Goal: Information Seeking & Learning: Learn about a topic

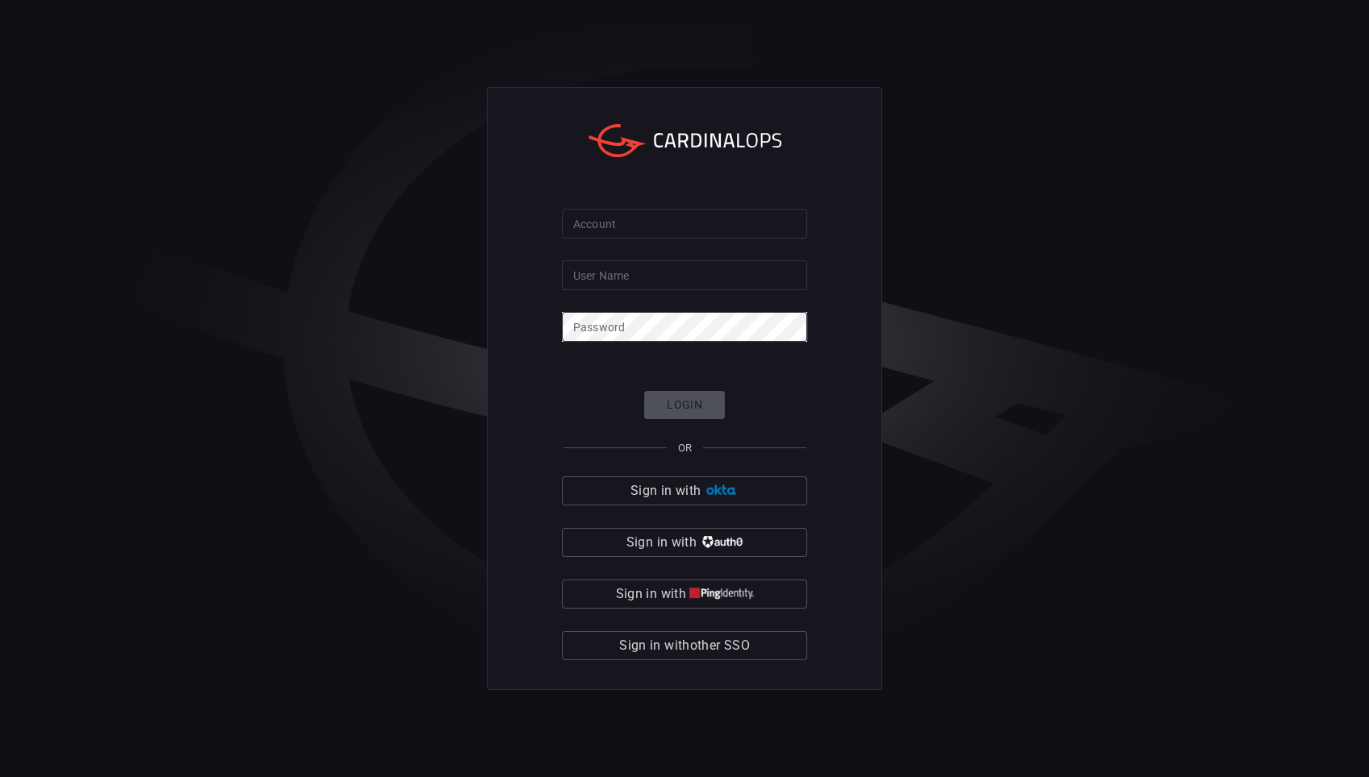
drag, startPoint x: 1235, startPoint y: 418, endPoint x: 1224, endPoint y: 413, distance: 11.5
click at [1238, 414] on div "Account Account User Name User Name Password Password Login OR Sign in with Sig…" at bounding box center [684, 388] width 1369 height 777
drag, startPoint x: 749, startPoint y: 652, endPoint x: 798, endPoint y: 632, distance: 52.1
click at [749, 651] on span "Sign in with other SSO" at bounding box center [684, 646] width 131 height 23
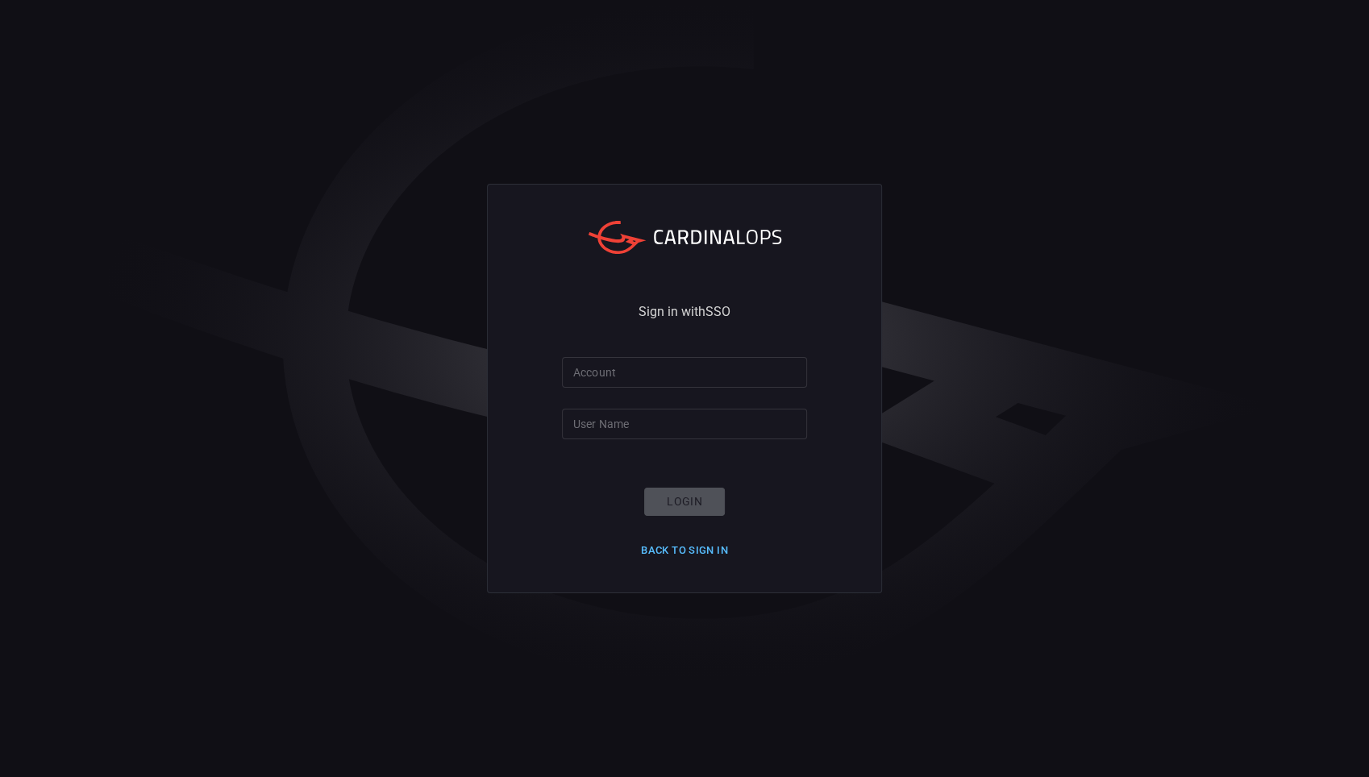
click at [681, 558] on button "Back to Sign in" at bounding box center [684, 551] width 106 height 25
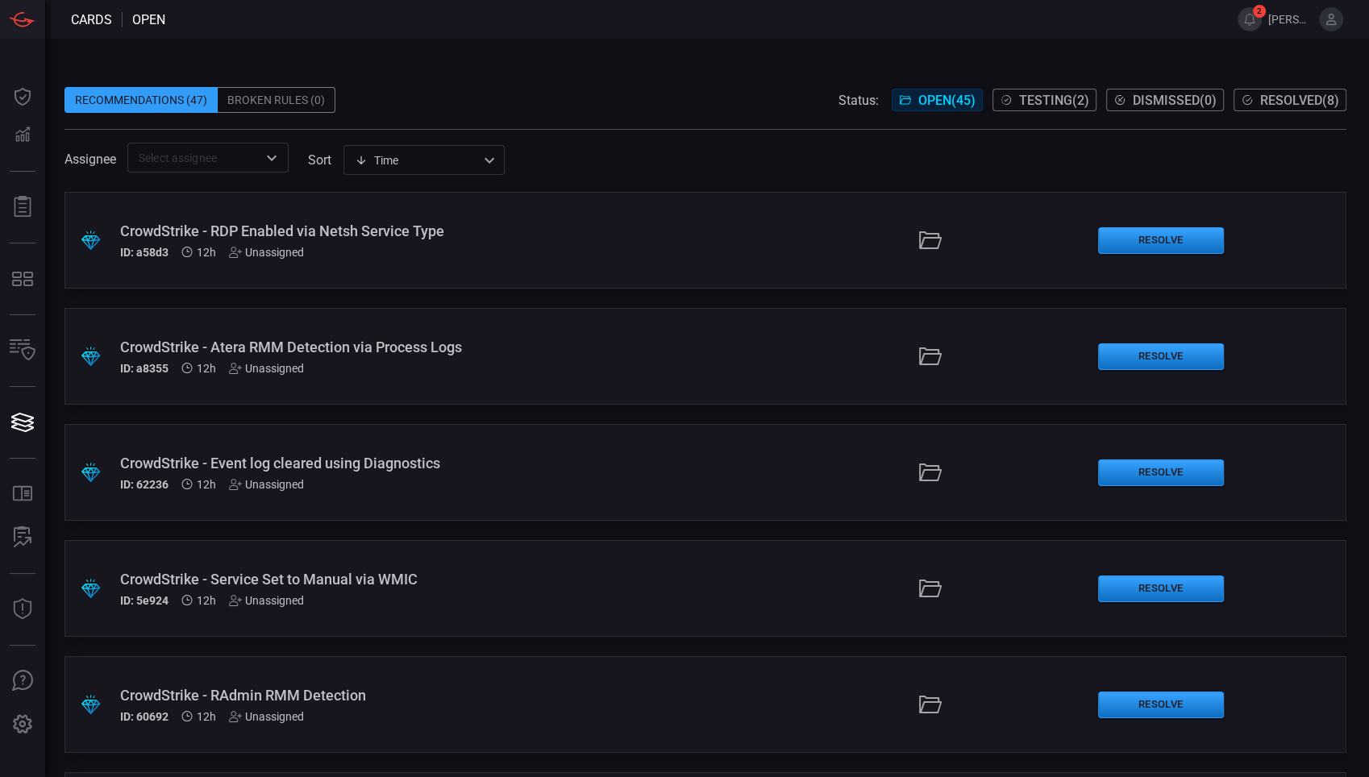
click at [335, 232] on div "CrowdStrike - RDP Enabled via Netsh Service Type" at bounding box center [325, 231] width 411 height 17
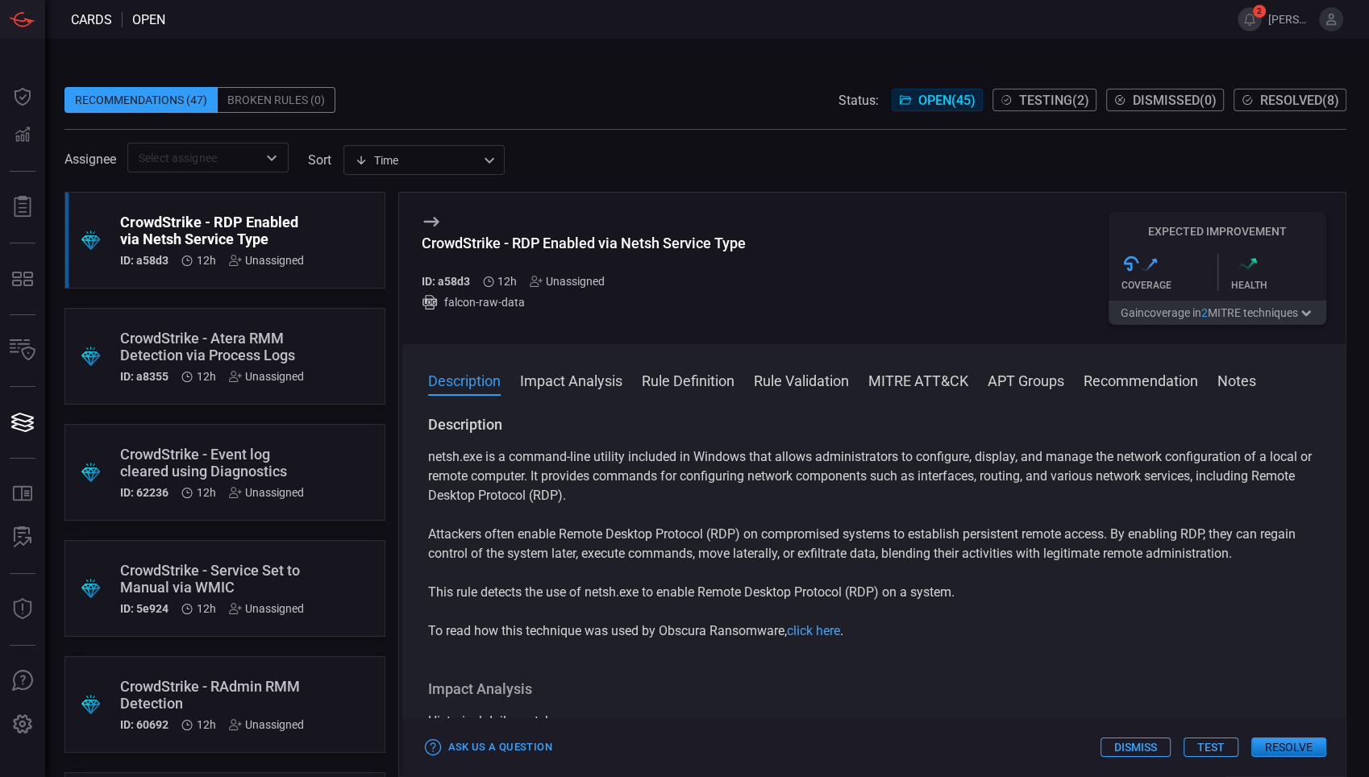
click at [1172, 389] on button "Recommendation" at bounding box center [1141, 379] width 115 height 19
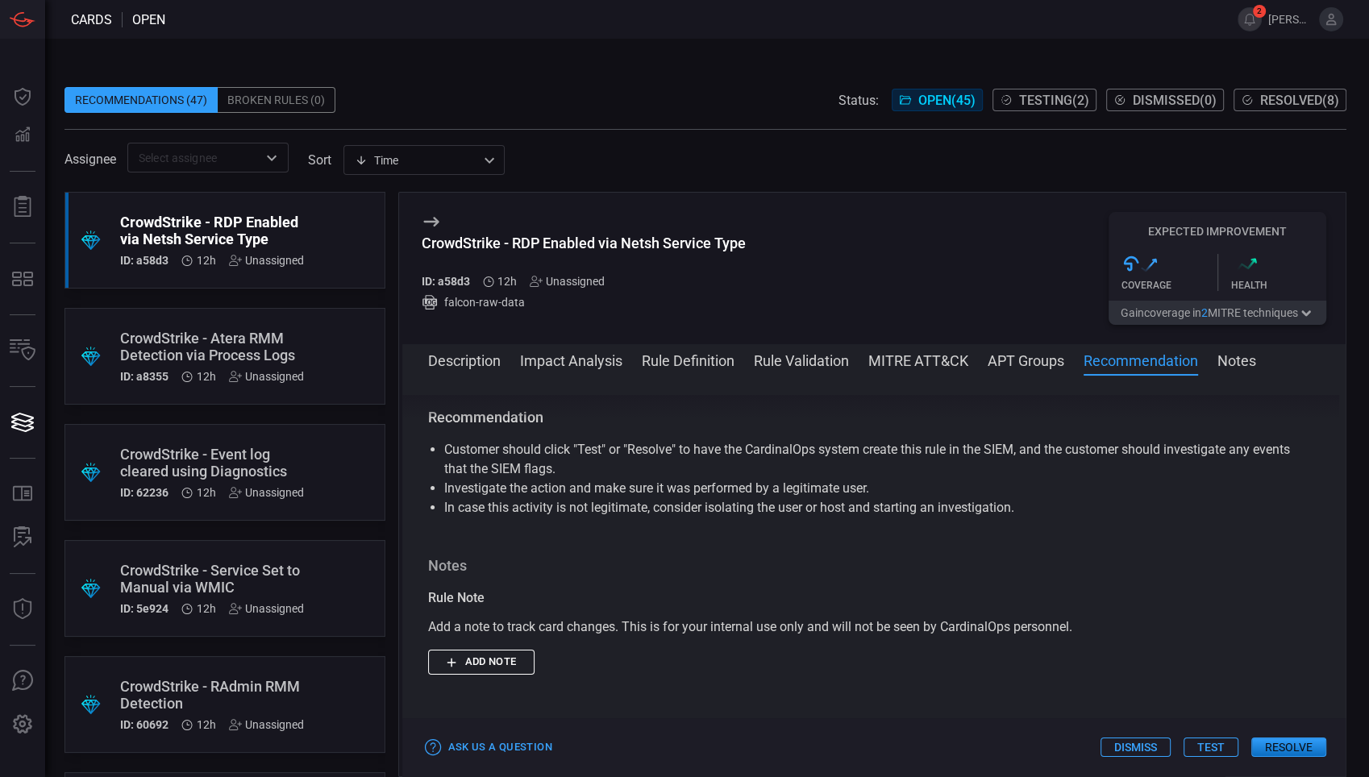
click at [1223, 368] on button "Notes" at bounding box center [1237, 359] width 39 height 19
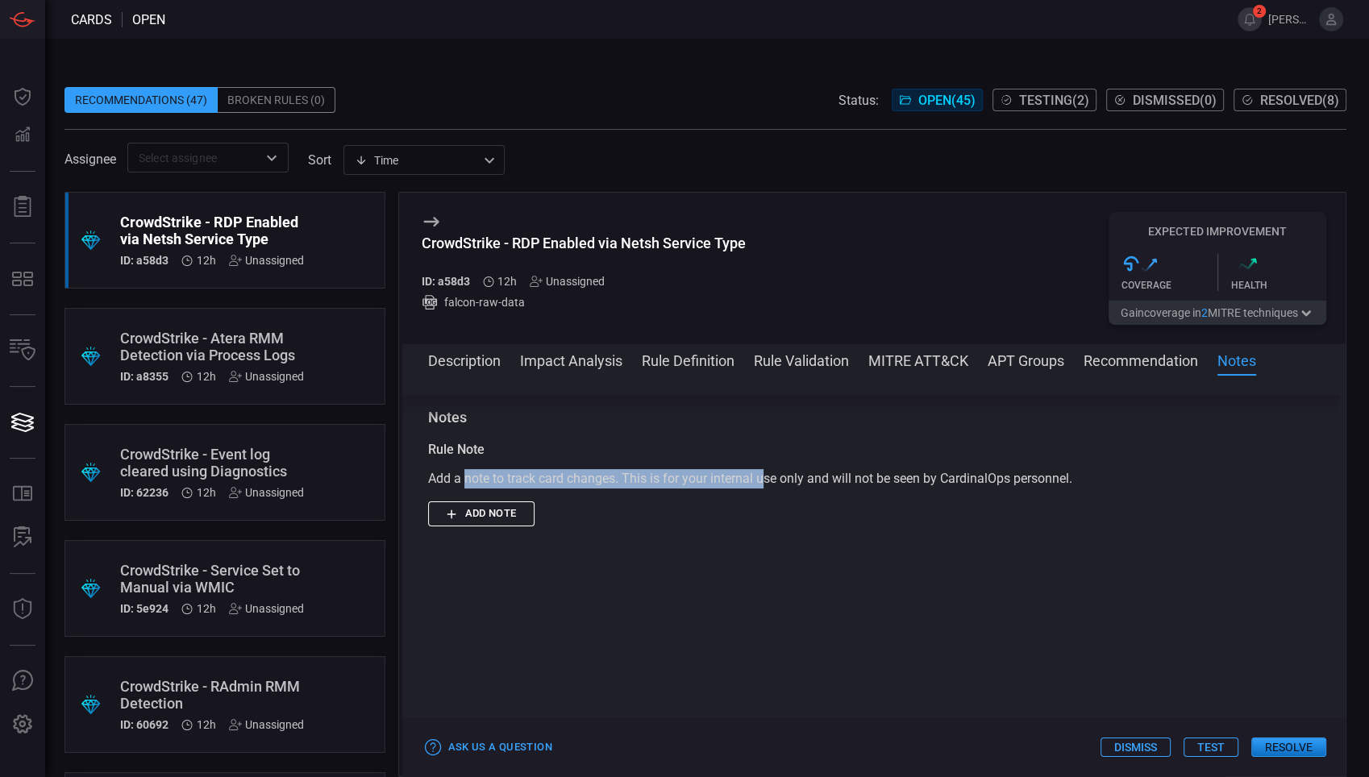
drag, startPoint x: 466, startPoint y: 478, endPoint x: 852, endPoint y: 477, distance: 385.5
click at [852, 477] on div "Add a note to track card changes. This is for your internal use only and will n…" at bounding box center [874, 478] width 893 height 19
drag, startPoint x: 852, startPoint y: 477, endPoint x: 1084, endPoint y: 515, distance: 235.4
click at [1110, 510] on div "Rule Note Add a note to track card changes. This is for your internal use only …" at bounding box center [874, 483] width 893 height 86
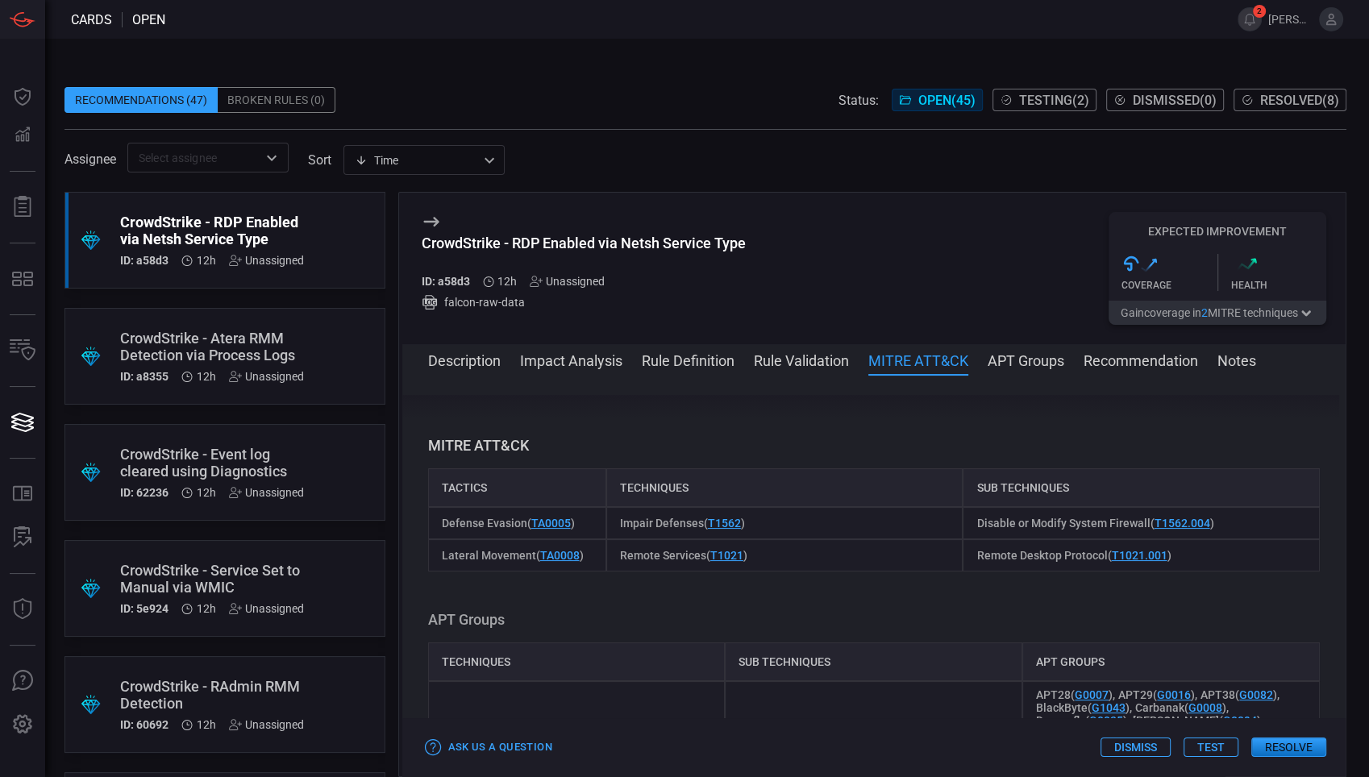
scroll to position [763, 0]
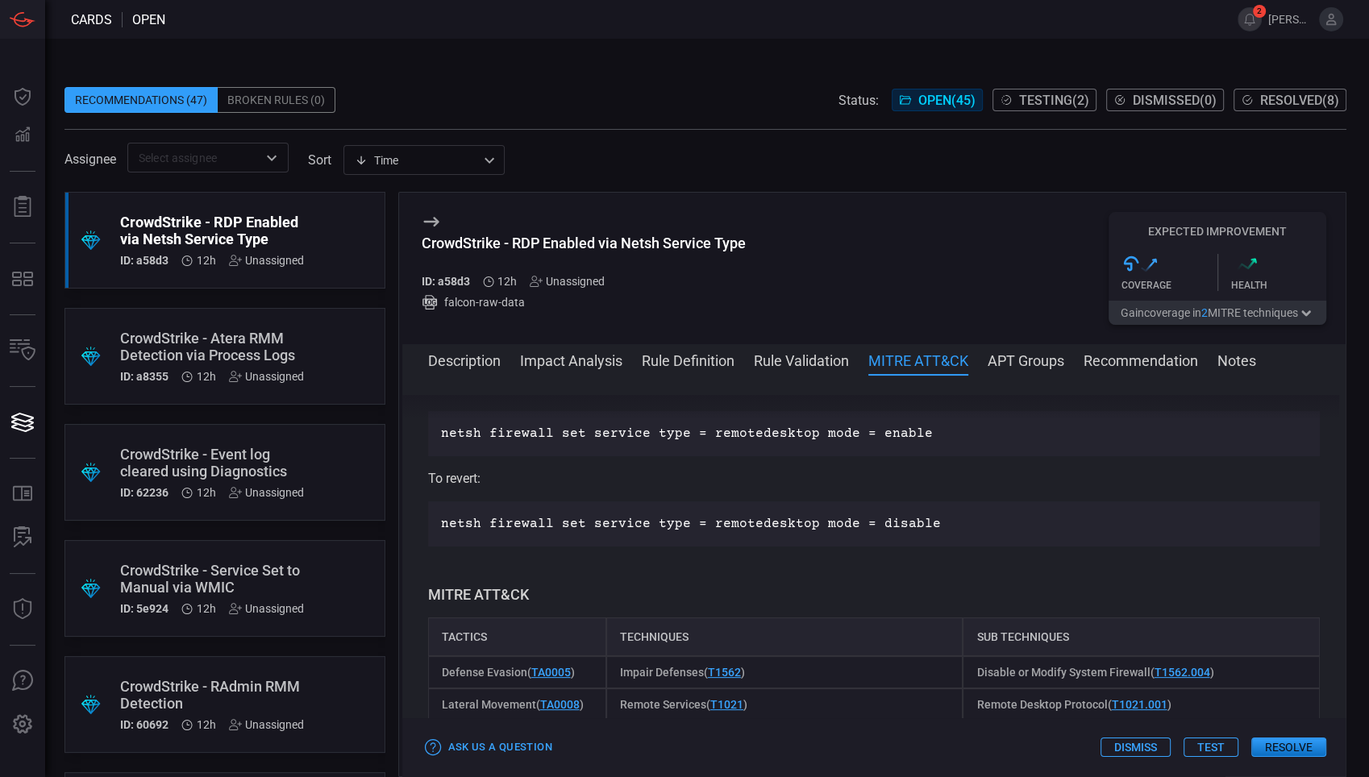
drag, startPoint x: 476, startPoint y: 363, endPoint x: 505, endPoint y: 367, distance: 29.3
click at [474, 363] on button "Description" at bounding box center [464, 359] width 73 height 19
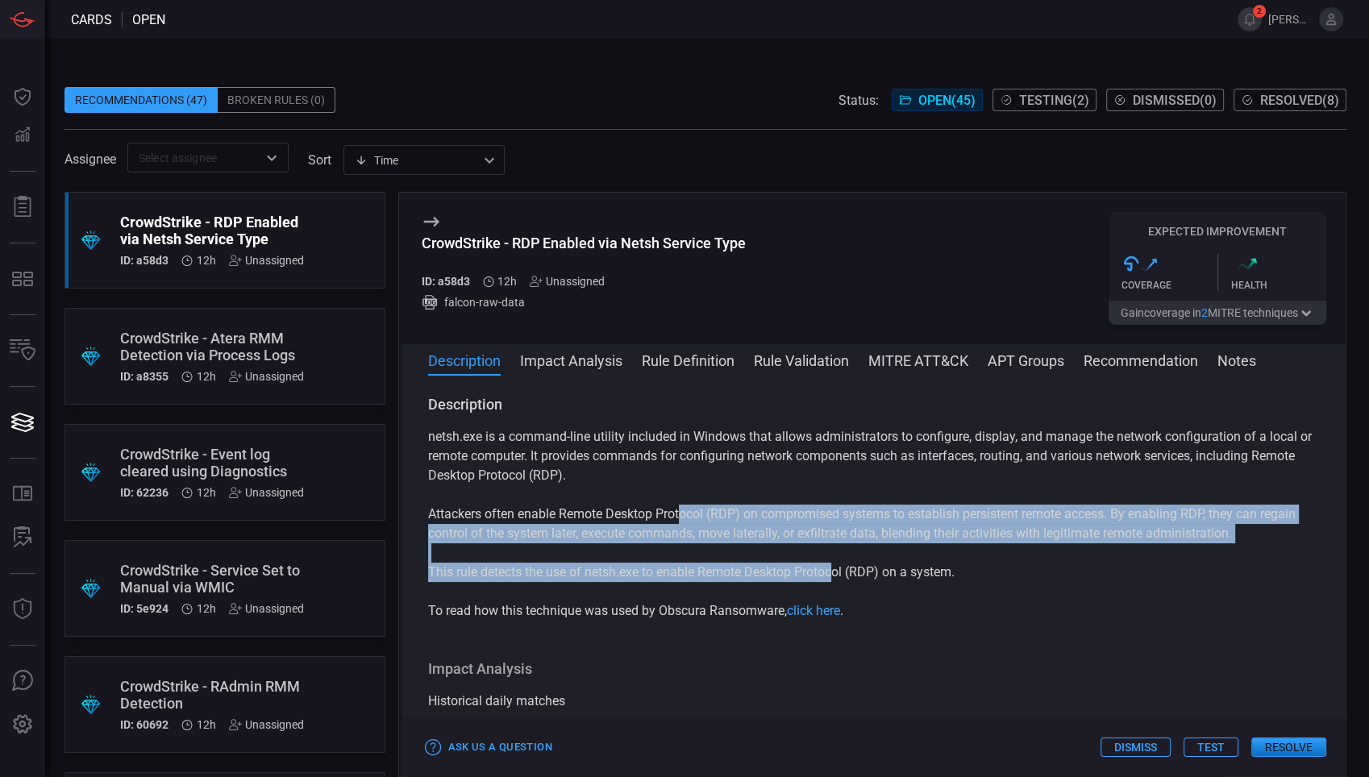
drag, startPoint x: 806, startPoint y: 523, endPoint x: 839, endPoint y: 571, distance: 58.1
click at [839, 571] on div "netsh.exe is a command-line utility included in Windows that allows administrat…" at bounding box center [874, 524] width 893 height 194
drag, startPoint x: 839, startPoint y: 571, endPoint x: 560, endPoint y: 602, distance: 280.7
click at [560, 602] on div "netsh.exe is a command-line utility included in Windows that allows administrat…" at bounding box center [874, 524] width 893 height 194
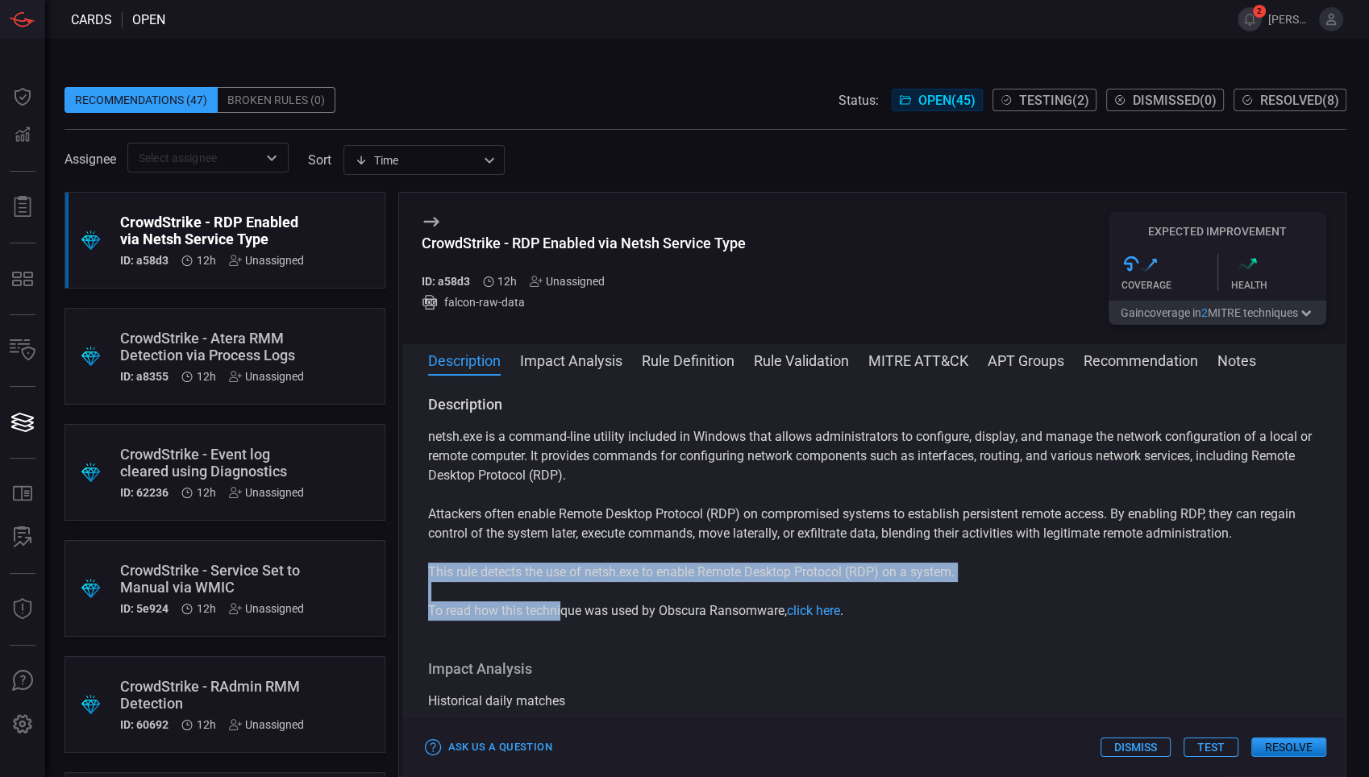
drag, startPoint x: 560, startPoint y: 602, endPoint x: 685, endPoint y: 603, distance: 125.8
click at [604, 614] on p "To read how this technique was used by Obscura Ransomware, click here ." at bounding box center [874, 611] width 893 height 19
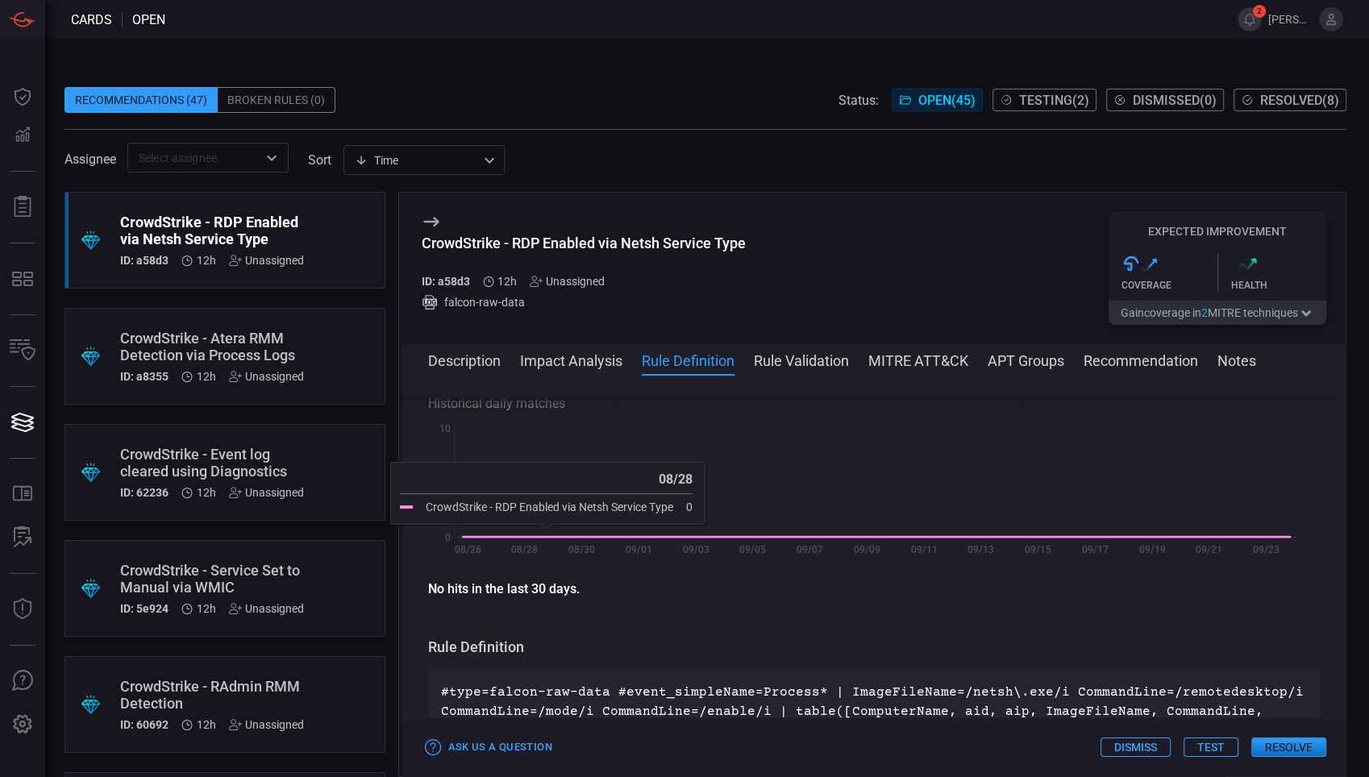
scroll to position [448, 0]
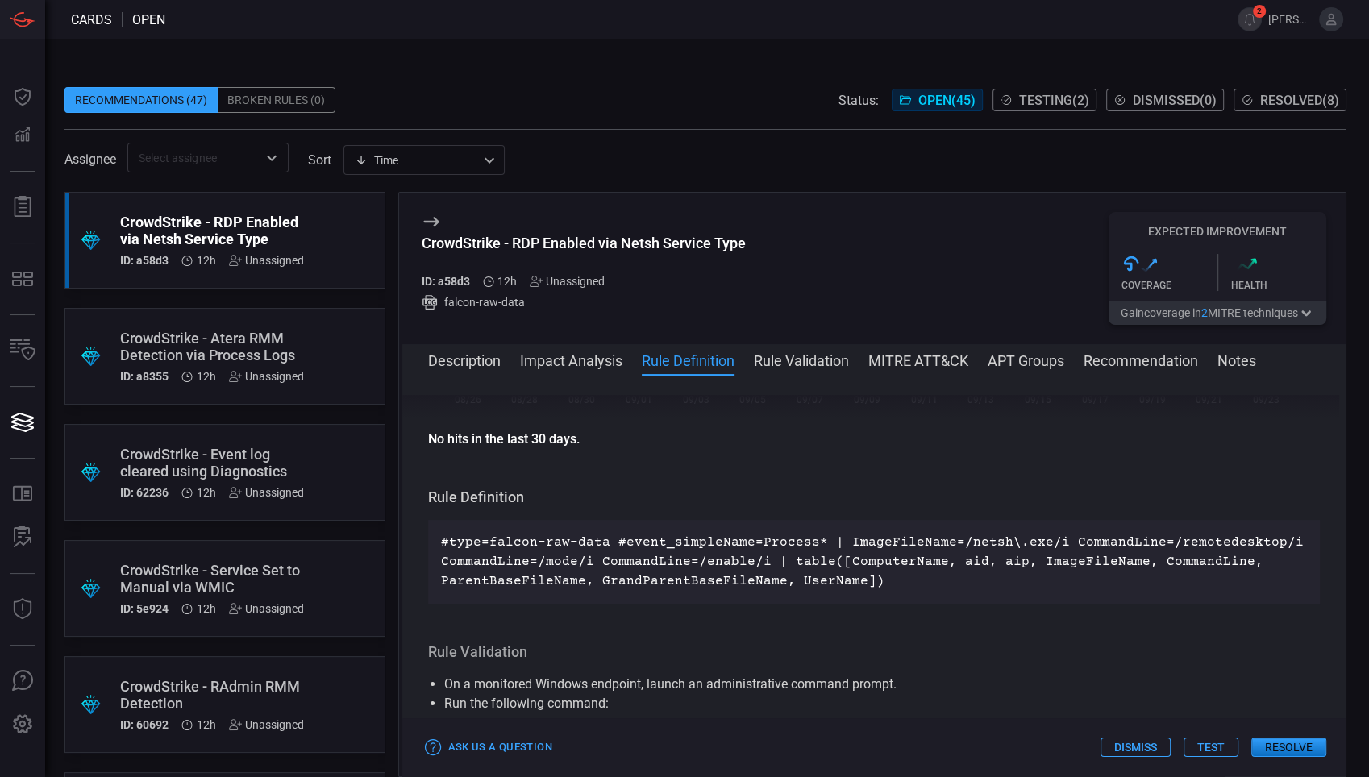
click at [418, 444] on div "Description netsh.exe is a command-line utility included in Windows that allows…" at bounding box center [874, 573] width 944 height 356
drag, startPoint x: 508, startPoint y: 443, endPoint x: 615, endPoint y: 442, distance: 107.3
click at [615, 442] on div "Description netsh.exe is a command-line utility included in Windows that allows…" at bounding box center [874, 573] width 944 height 356
drag, startPoint x: 615, startPoint y: 442, endPoint x: 706, endPoint y: 485, distance: 101.0
click at [707, 486] on div "Description netsh.exe is a command-line utility included in Windows that allows…" at bounding box center [874, 573] width 944 height 356
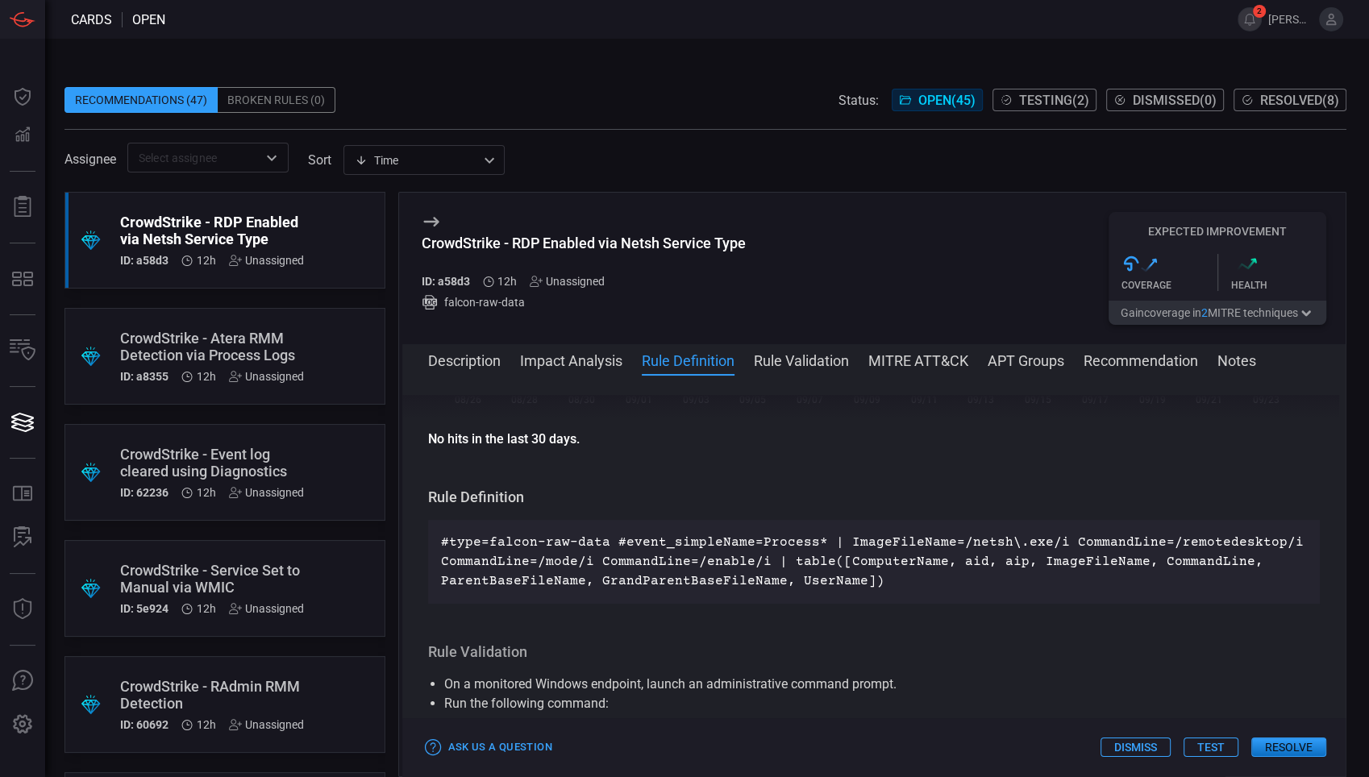
click at [281, 338] on div "CrowdStrike - Atera RMM Detection via Process Logs" at bounding box center [212, 347] width 184 height 34
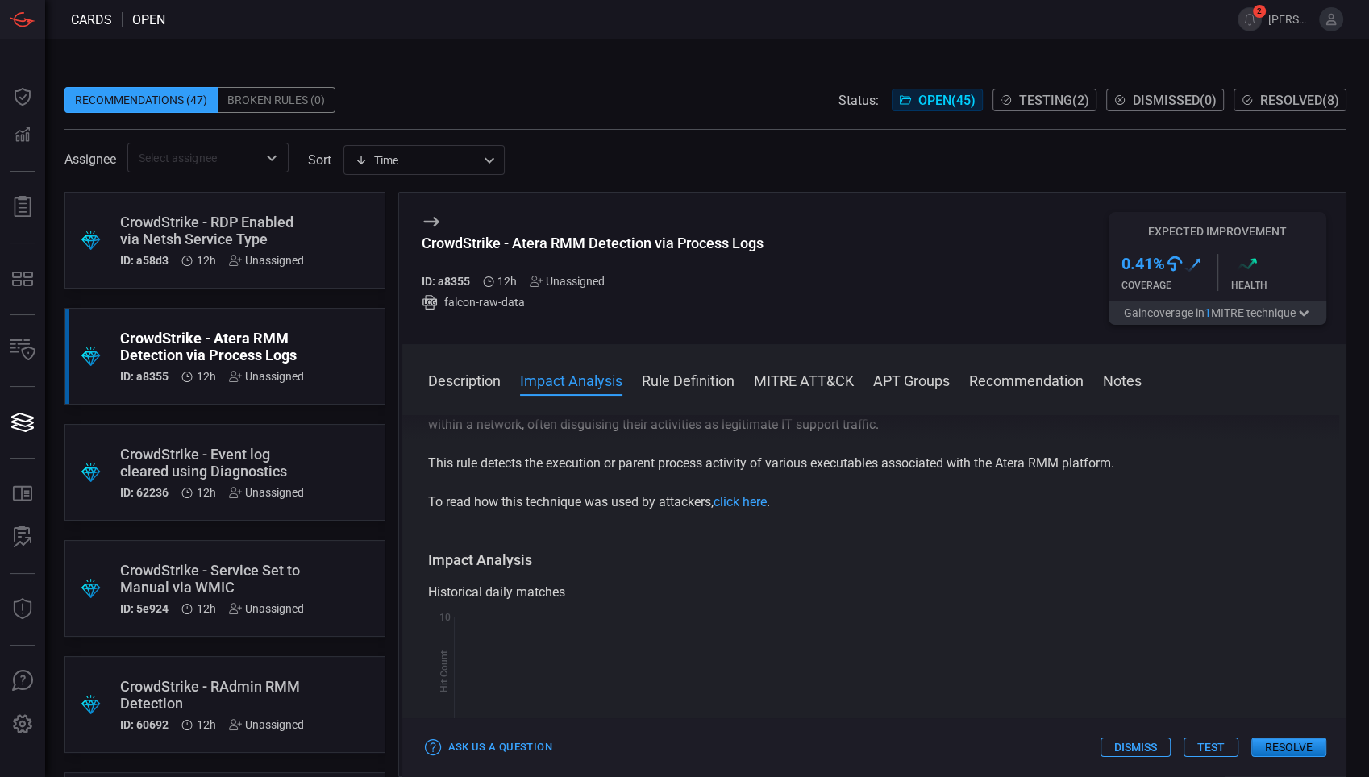
scroll to position [298, 0]
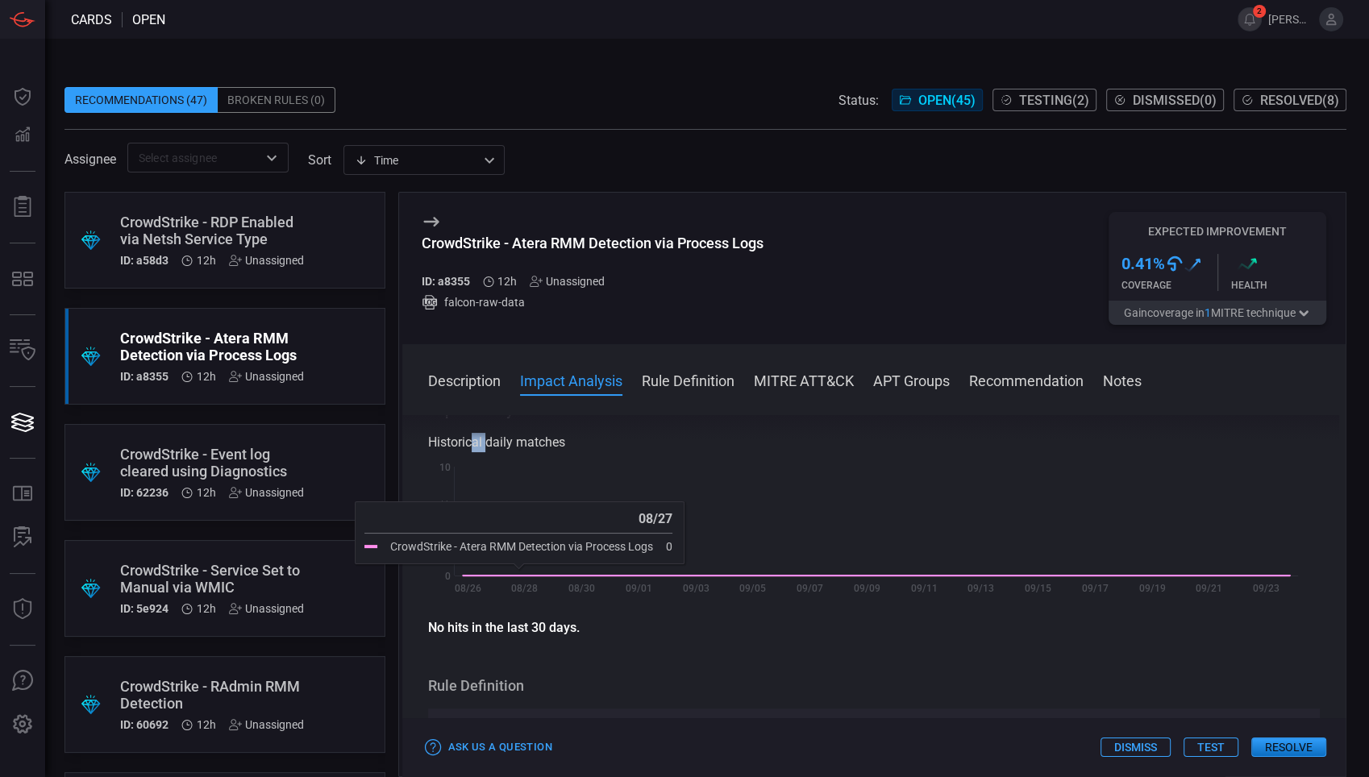
drag, startPoint x: 471, startPoint y: 448, endPoint x: 535, endPoint y: 452, distance: 63.9
click at [535, 452] on div "Historical daily matches" at bounding box center [874, 442] width 893 height 19
drag, startPoint x: 535, startPoint y: 452, endPoint x: 669, endPoint y: 454, distance: 134.7
click at [672, 456] on div "Historical daily matches Created with Highcharts 10.3.2 Hit Count 08/26 08/28 0…" at bounding box center [874, 519] width 893 height 173
drag, startPoint x: 428, startPoint y: 633, endPoint x: 575, endPoint y: 647, distance: 147.4
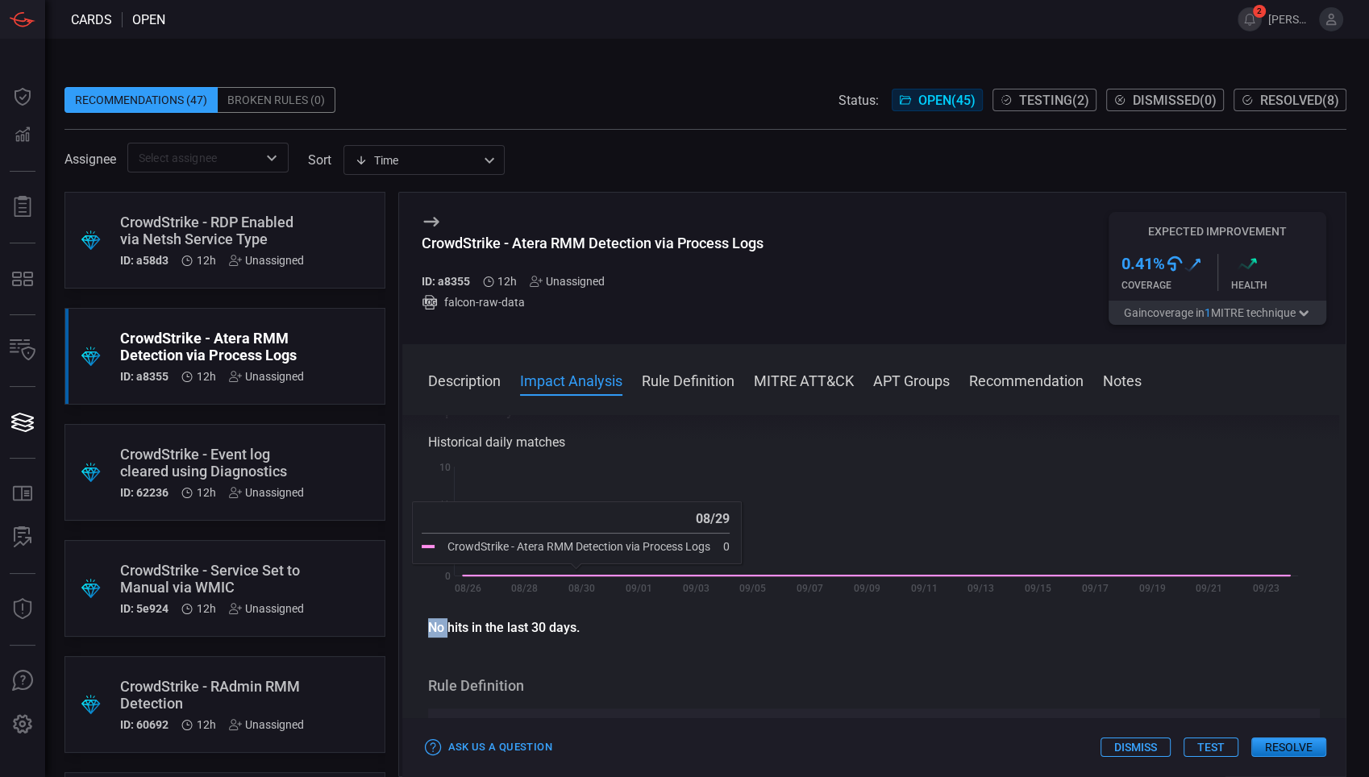
click at [575, 647] on div "Description Atera is a legitimate platform that combines Remote Monitoring and …" at bounding box center [874, 593] width 944 height 356
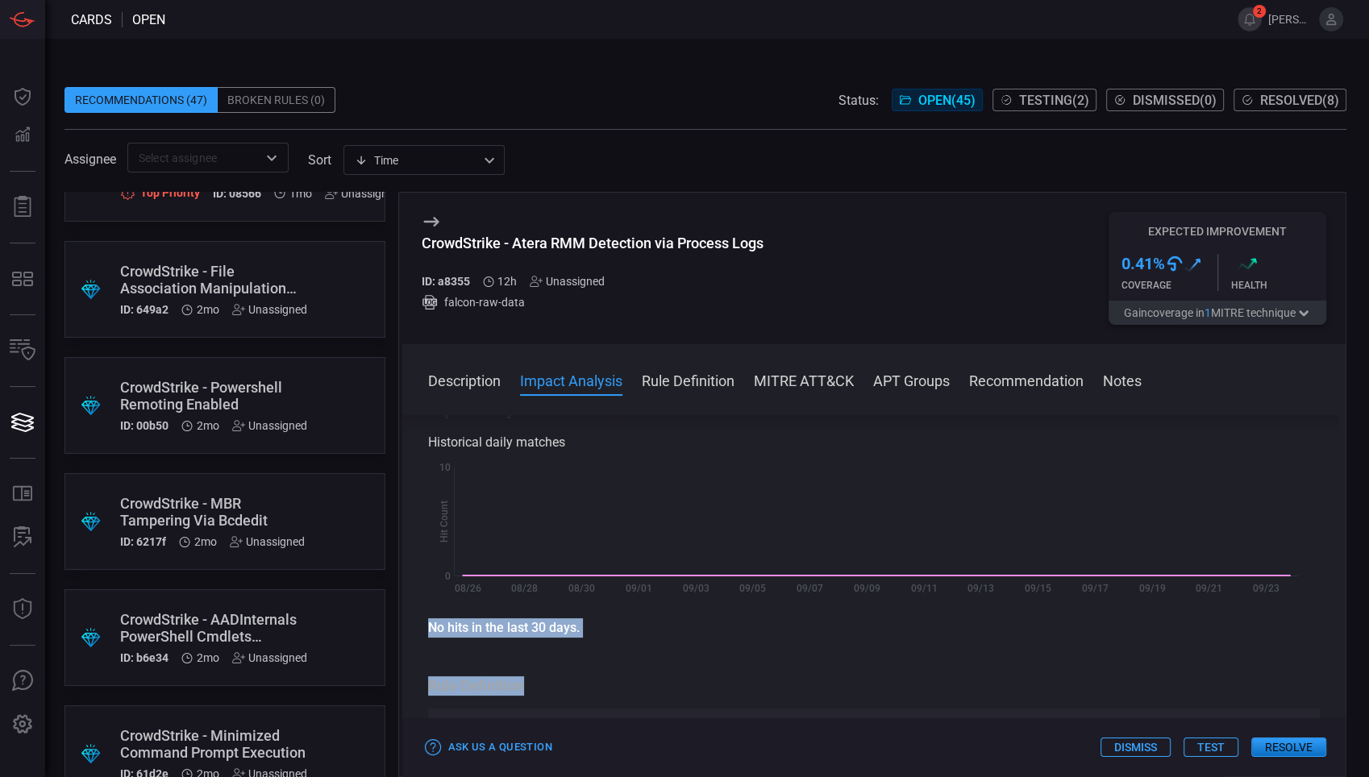
scroll to position [3135, 0]
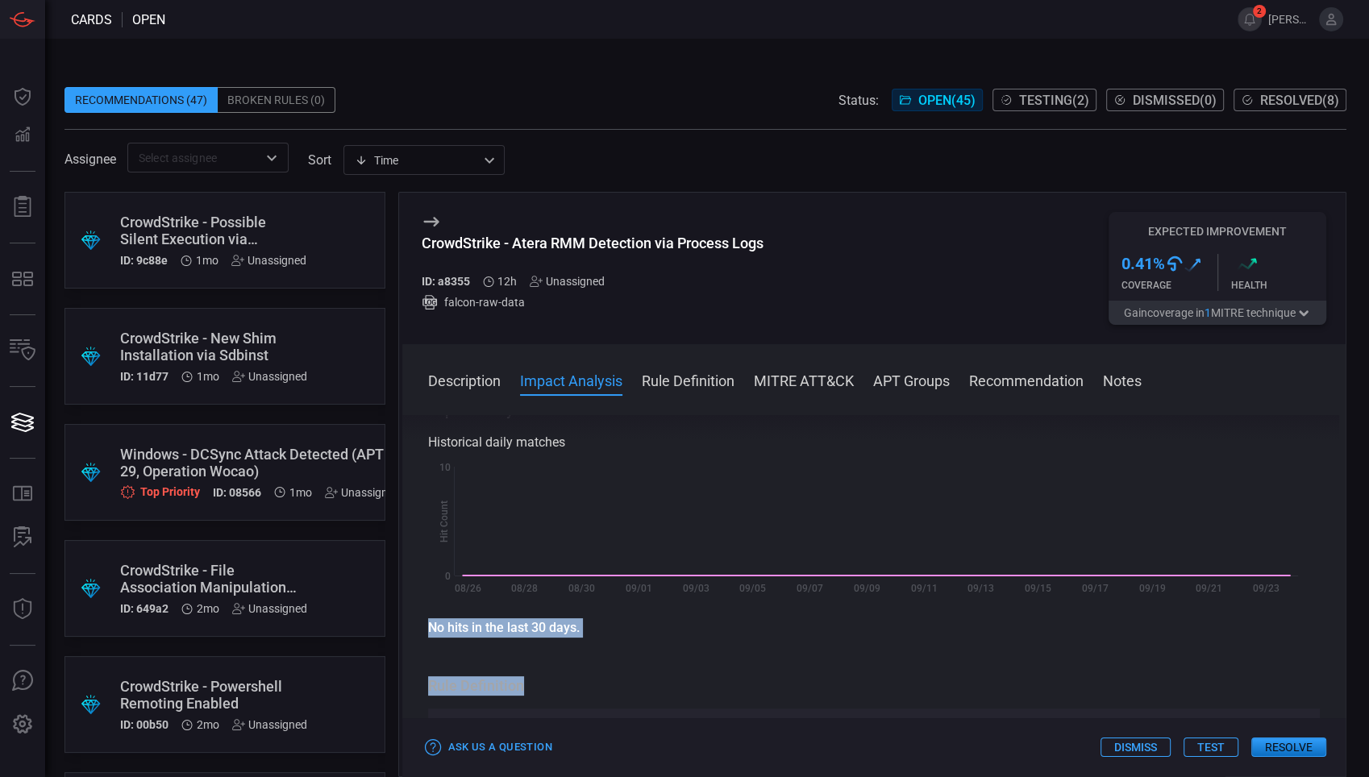
click at [187, 464] on div "Windows - DCSync Attack Detected (APT 29, Operation Wocao)" at bounding box center [260, 463] width 280 height 34
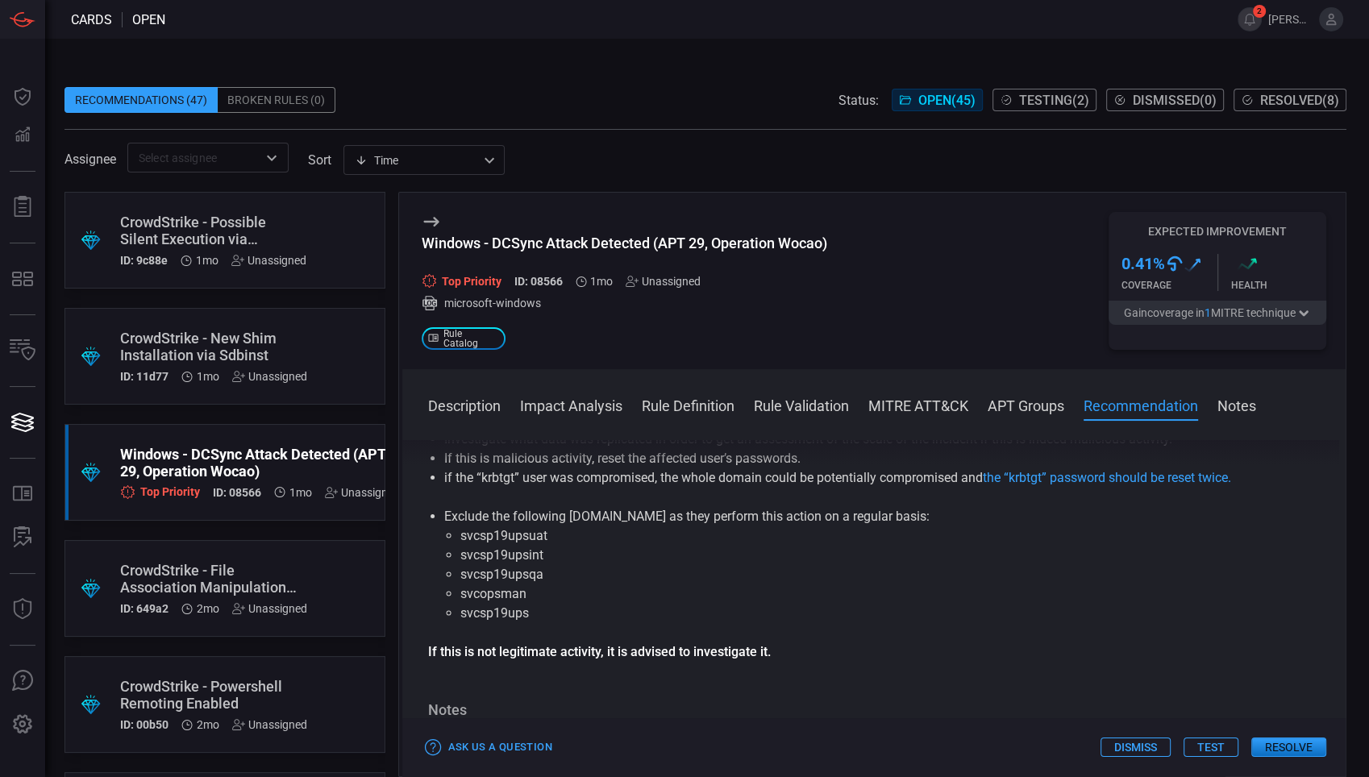
scroll to position [1456, 0]
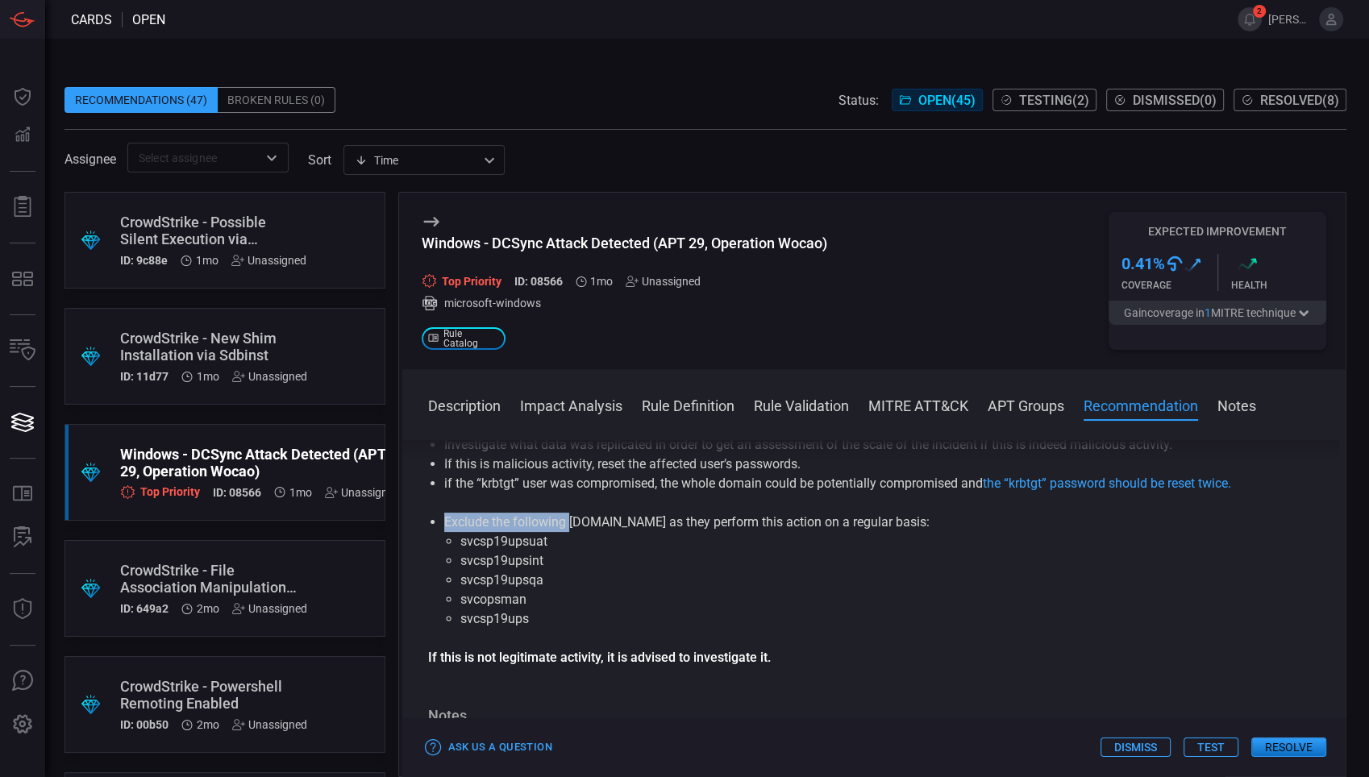
drag, startPoint x: 593, startPoint y: 524, endPoint x: 895, endPoint y: 524, distance: 301.6
click at [895, 524] on li "Exclude the following user.name as they perform this action on a regular basis:…" at bounding box center [874, 571] width 860 height 116
click at [565, 619] on li "svcsp19ups" at bounding box center [874, 619] width 828 height 19
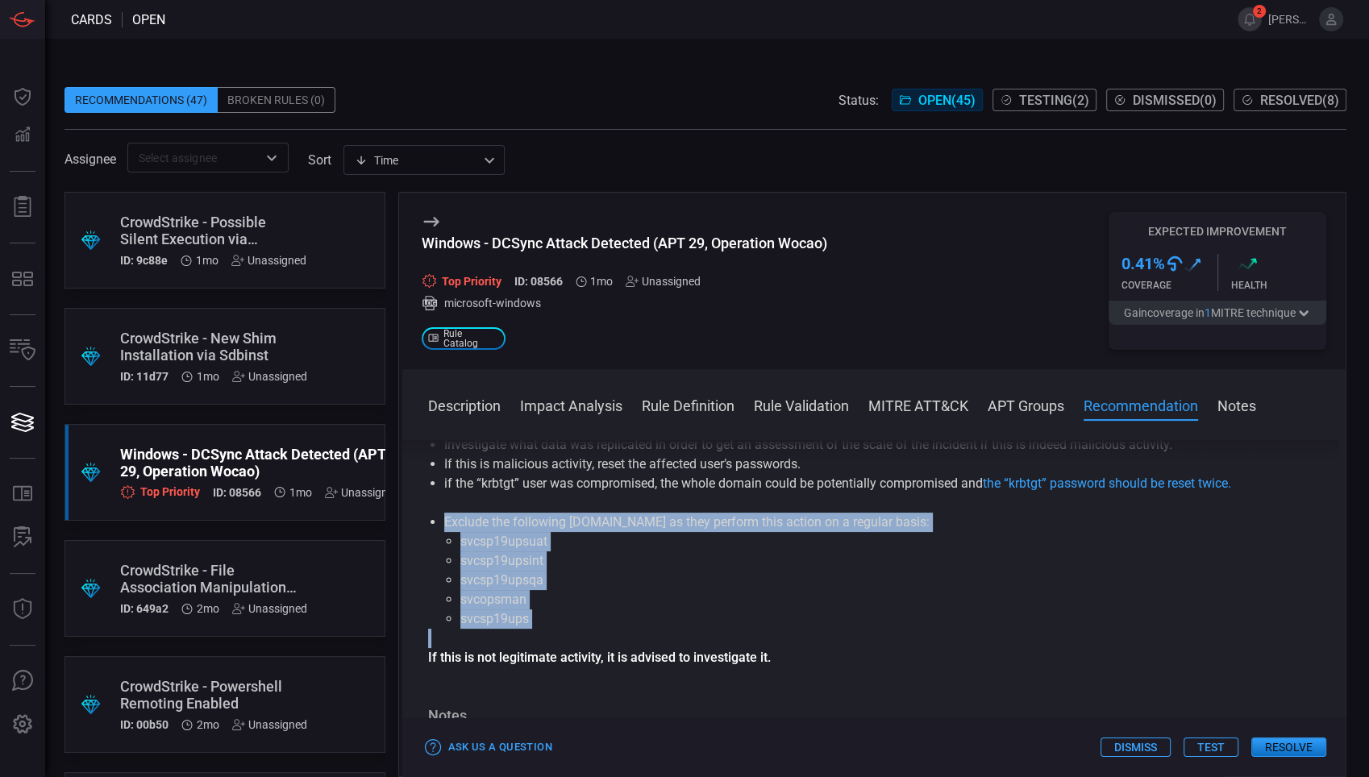
drag, startPoint x: 527, startPoint y: 632, endPoint x: 438, endPoint y: 526, distance: 138.6
click at [438, 526] on div "Recommendation: Customer should click Test or click Resolve so the CardinalOps …" at bounding box center [874, 513] width 893 height 310
click at [818, 595] on li "svcopsman" at bounding box center [874, 599] width 828 height 19
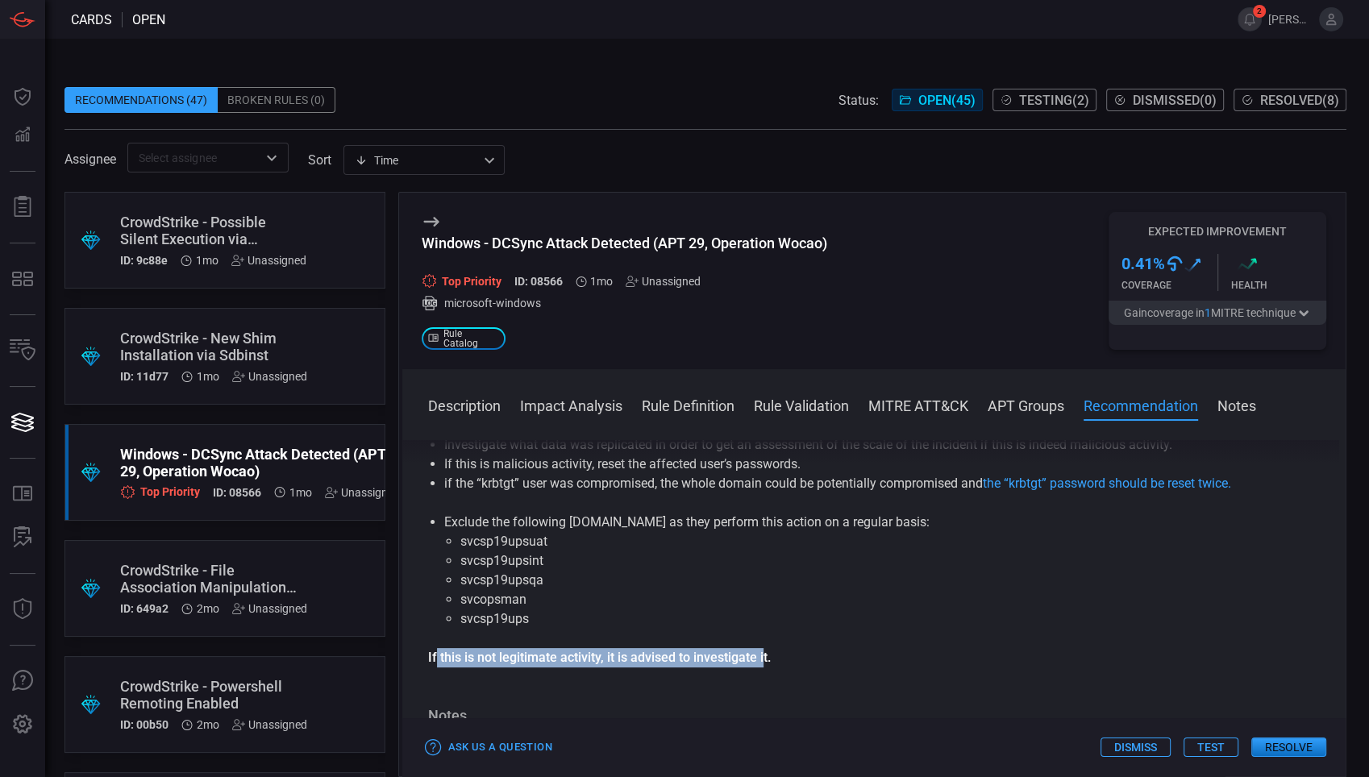
drag, startPoint x: 445, startPoint y: 661, endPoint x: 764, endPoint y: 658, distance: 318.5
click at [764, 658] on strong "If this is not legitimate activity, it is advised to investigate it." at bounding box center [599, 657] width 343 height 15
drag, startPoint x: 764, startPoint y: 658, endPoint x: 993, endPoint y: 627, distance: 231.2
click at [993, 627] on li "svcsp19ups" at bounding box center [874, 619] width 828 height 19
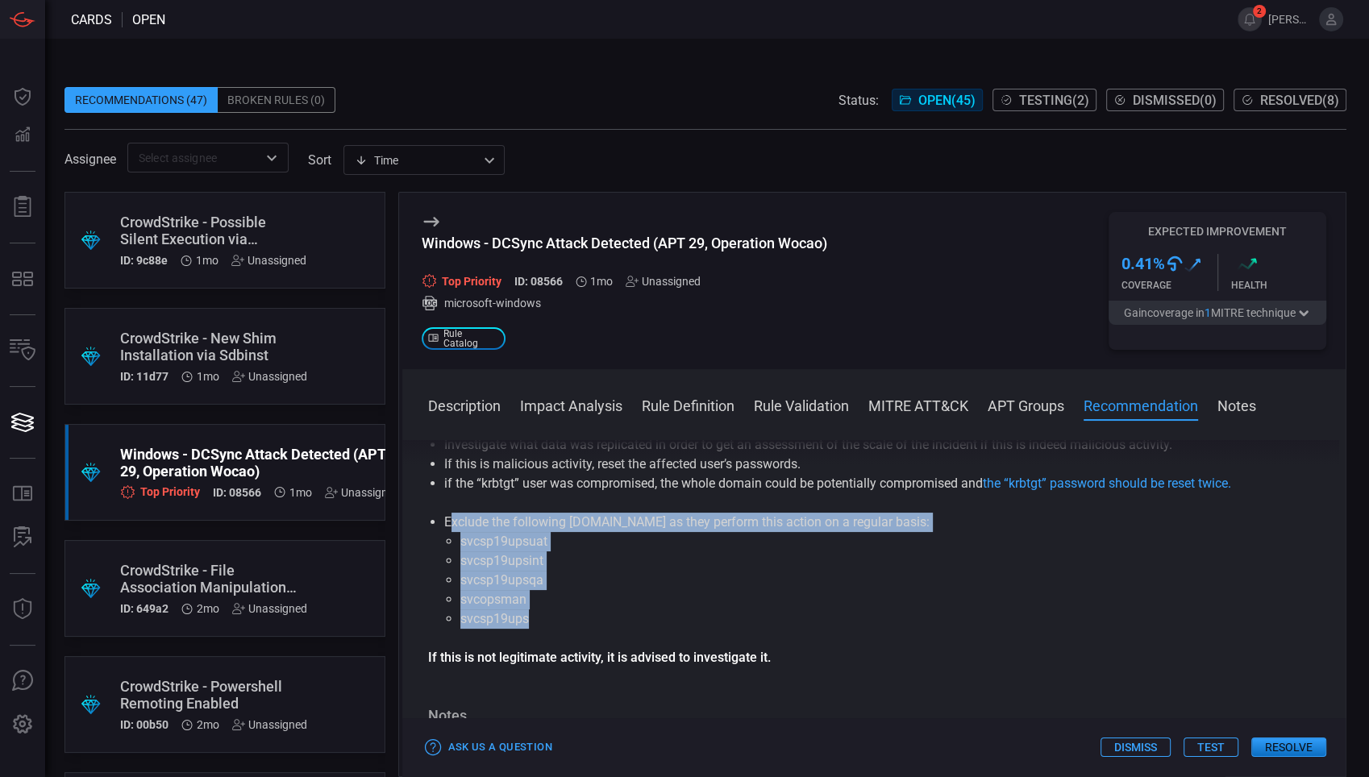
drag, startPoint x: 448, startPoint y: 526, endPoint x: 552, endPoint y: 627, distance: 146.0
click at [552, 627] on li "Exclude the following user.name as they perform this action on a regular basis:…" at bounding box center [874, 571] width 860 height 116
click at [551, 627] on li "svcsp19ups" at bounding box center [874, 619] width 828 height 19
drag, startPoint x: 551, startPoint y: 627, endPoint x: 528, endPoint y: 615, distance: 25.6
click at [528, 615] on li "svcsp19ups" at bounding box center [874, 619] width 828 height 19
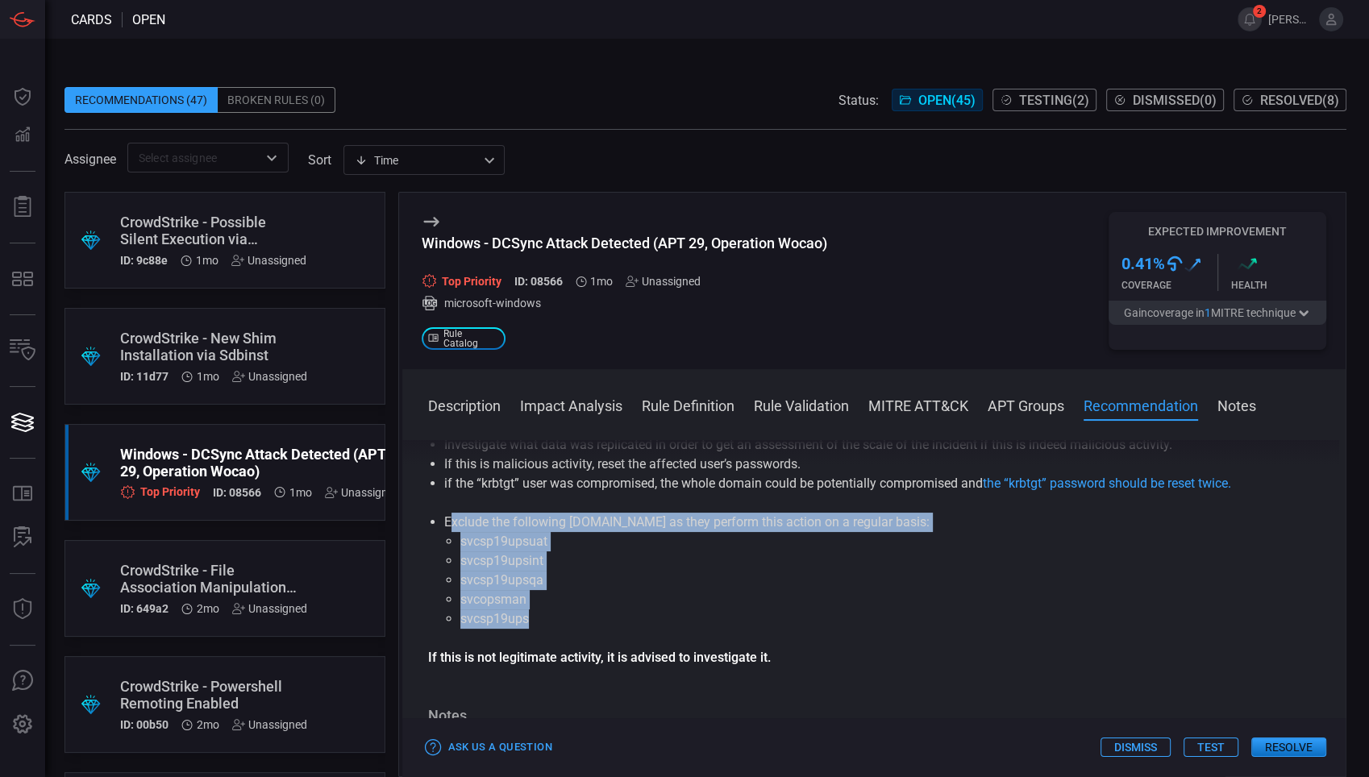
drag, startPoint x: 528, startPoint y: 615, endPoint x: 557, endPoint y: 616, distance: 29.0
click at [557, 616] on li "svcsp19ups" at bounding box center [874, 619] width 828 height 19
click at [659, 622] on li "svcsp19ups" at bounding box center [874, 619] width 828 height 19
click at [918, 568] on li "svcsp19upsint" at bounding box center [874, 561] width 828 height 19
click at [956, 560] on li "svcsp19upsint" at bounding box center [874, 561] width 828 height 19
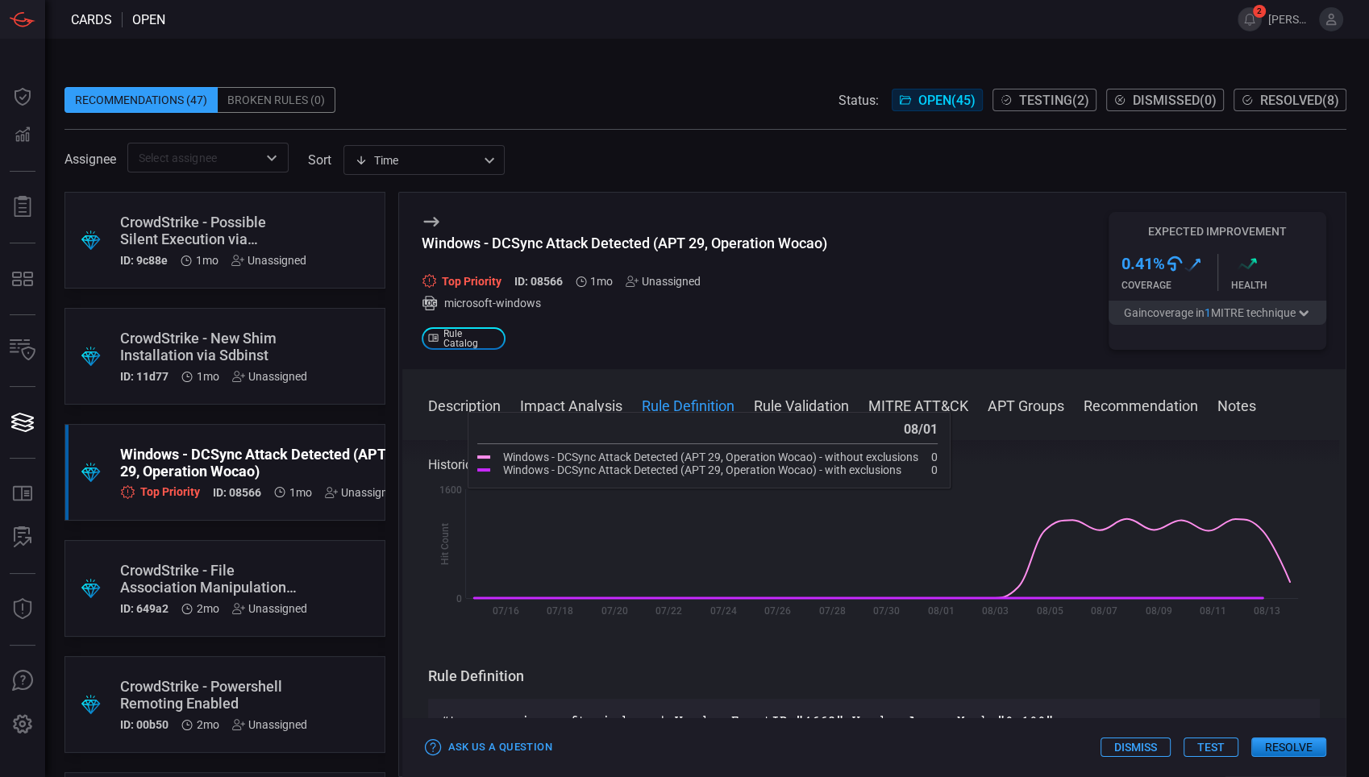
scroll to position [411, 0]
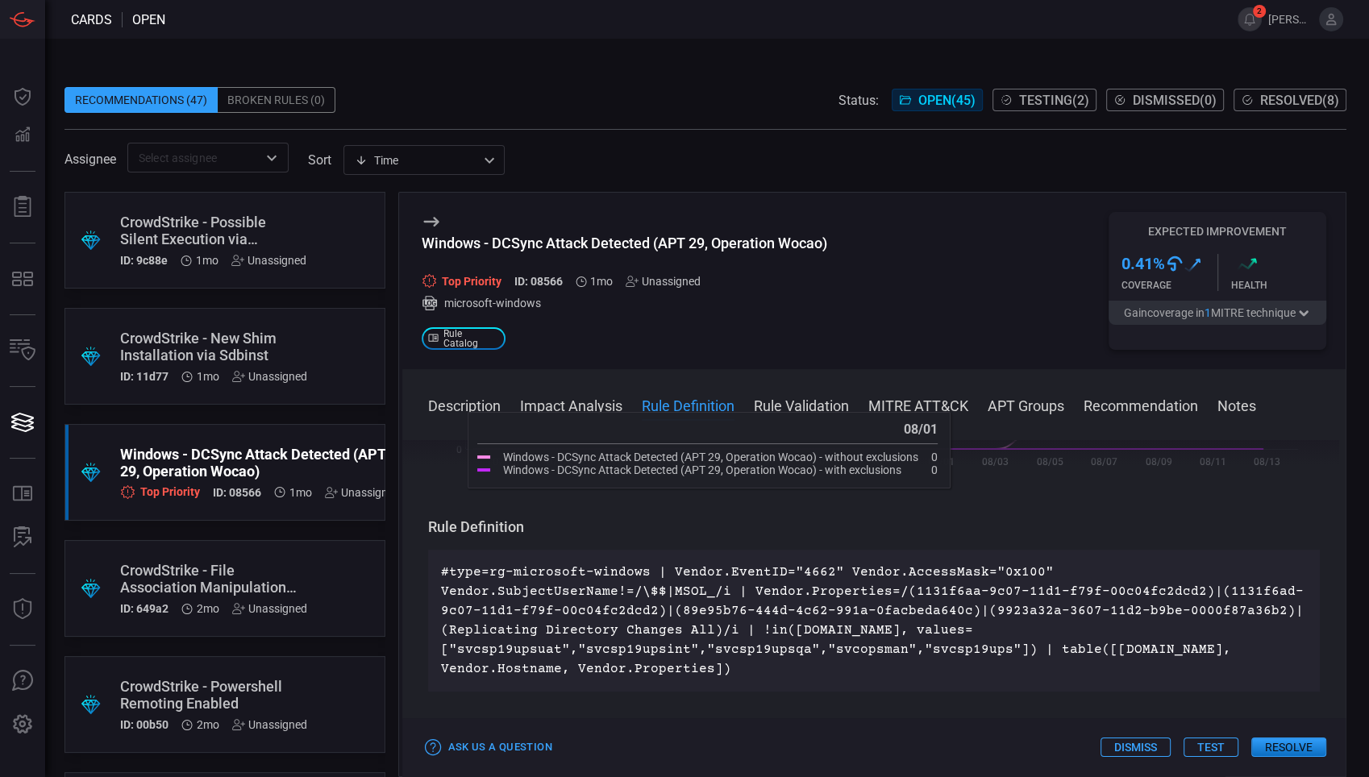
click at [641, 611] on p "#type=rg-microsoft-windows | Vendor.EventID="4662" Vendor.AccessMask="0x100" Ve…" at bounding box center [874, 621] width 867 height 116
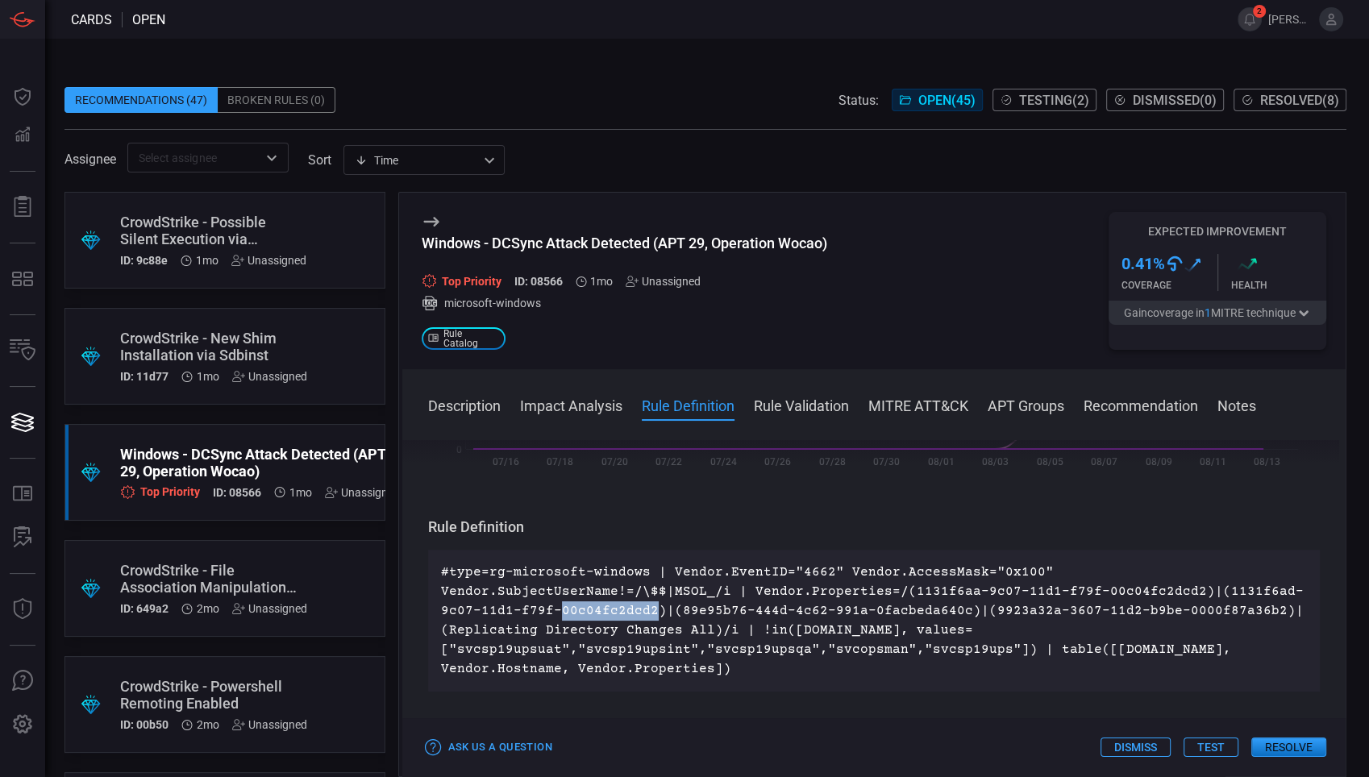
click at [639, 611] on p "#type=rg-microsoft-windows | Vendor.EventID="4662" Vendor.AccessMask="0x100" Ve…" at bounding box center [874, 621] width 867 height 116
click at [593, 610] on p "#type=rg-microsoft-windows | Vendor.EventID="4662" Vendor.AccessMask="0x100" Ve…" at bounding box center [874, 621] width 867 height 116
click at [456, 592] on p "#type=rg-microsoft-windows | Vendor.EventID="4662" Vendor.AccessMask="0x100" Ve…" at bounding box center [874, 621] width 867 height 116
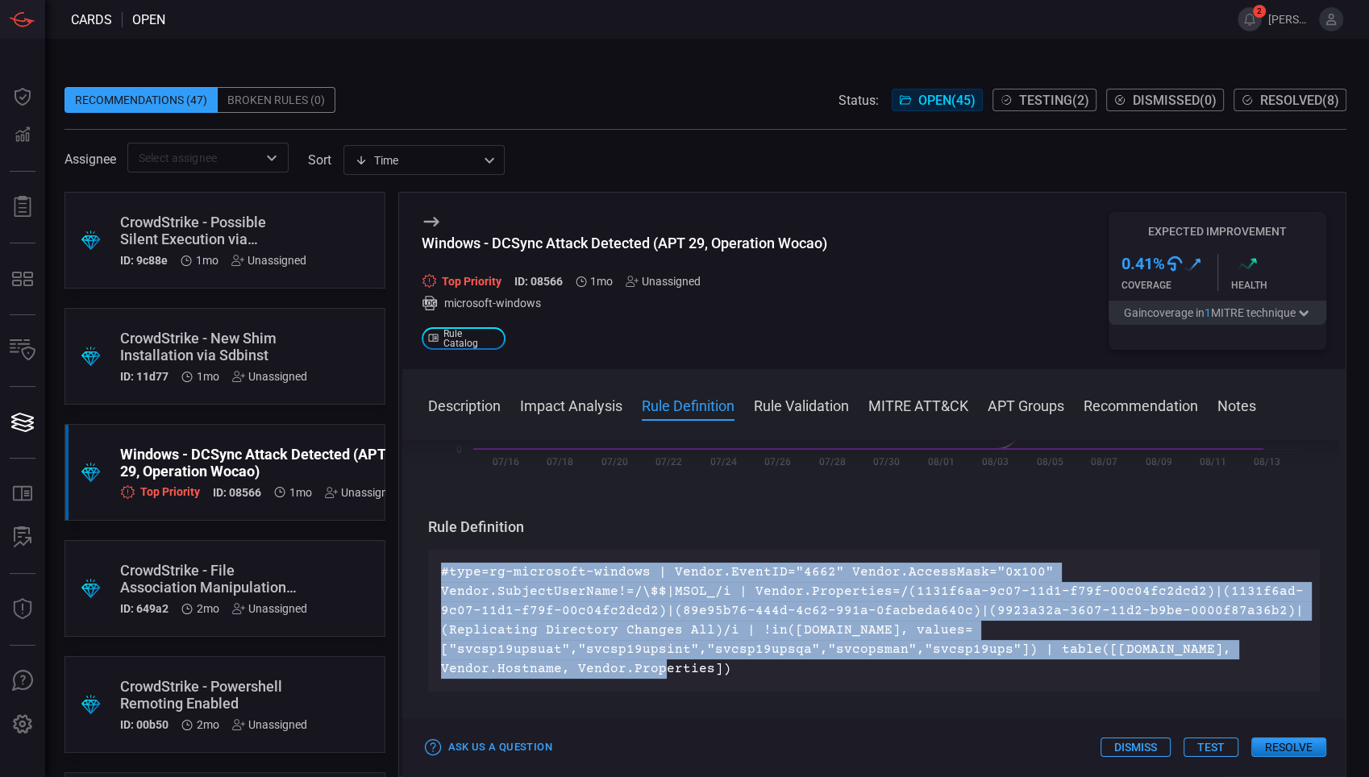
drag, startPoint x: 448, startPoint y: 568, endPoint x: 780, endPoint y: 668, distance: 346.2
click at [780, 668] on div "#type=rg-microsoft-windows | Vendor.EventID="4662" Vendor.AccessMask="0x100" Ve…" at bounding box center [874, 621] width 893 height 142
drag, startPoint x: 780, startPoint y: 668, endPoint x: 737, endPoint y: 658, distance: 44.0
copy p "#type=rg-microsoft-windows | Vendor.EventID="4662" Vendor.AccessMask="0x100" Ve…"
click at [1331, 539] on div "Description DCSync is an Active directory attack that abuses Windows Domain Con…" at bounding box center [874, 605] width 944 height 331
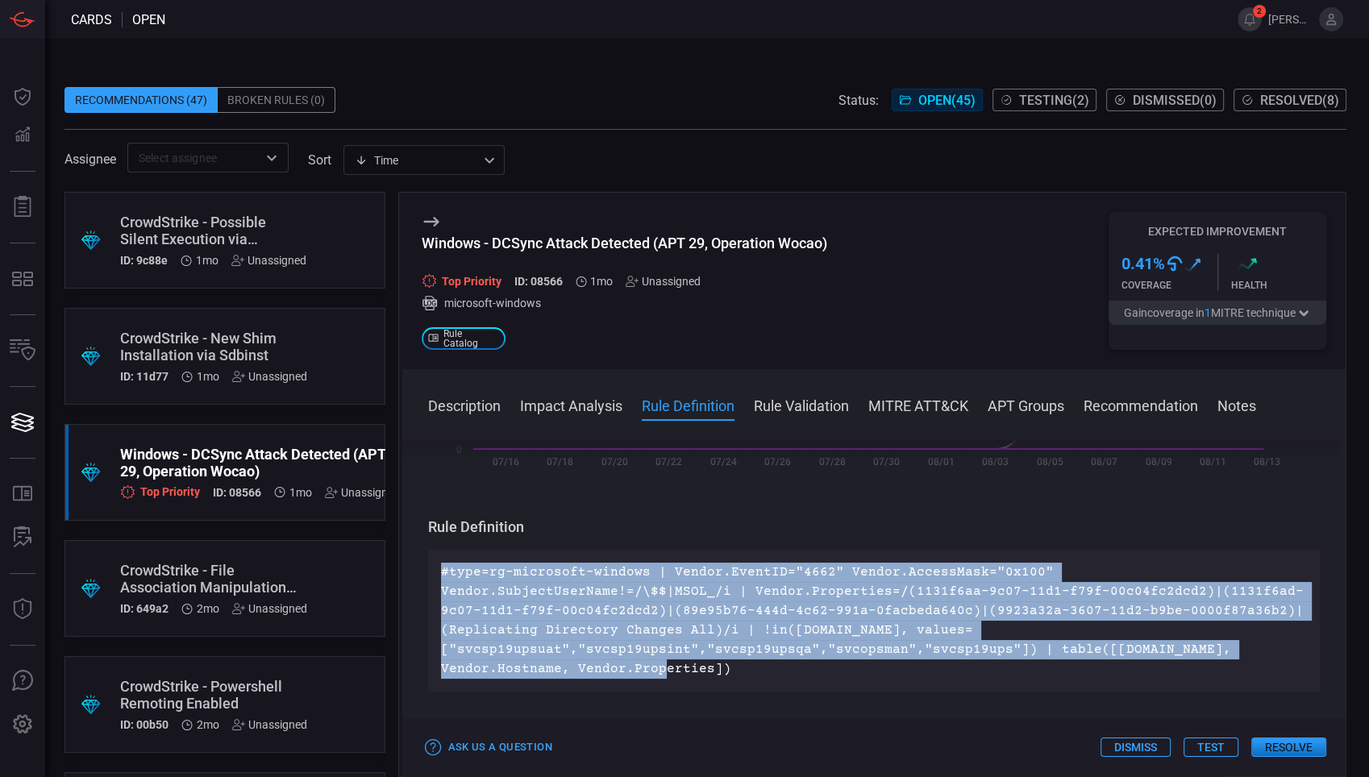
click at [587, 648] on p "#type=rg-microsoft-windows | Vendor.EventID="4662" Vendor.AccessMask="0x100" Ve…" at bounding box center [874, 621] width 867 height 116
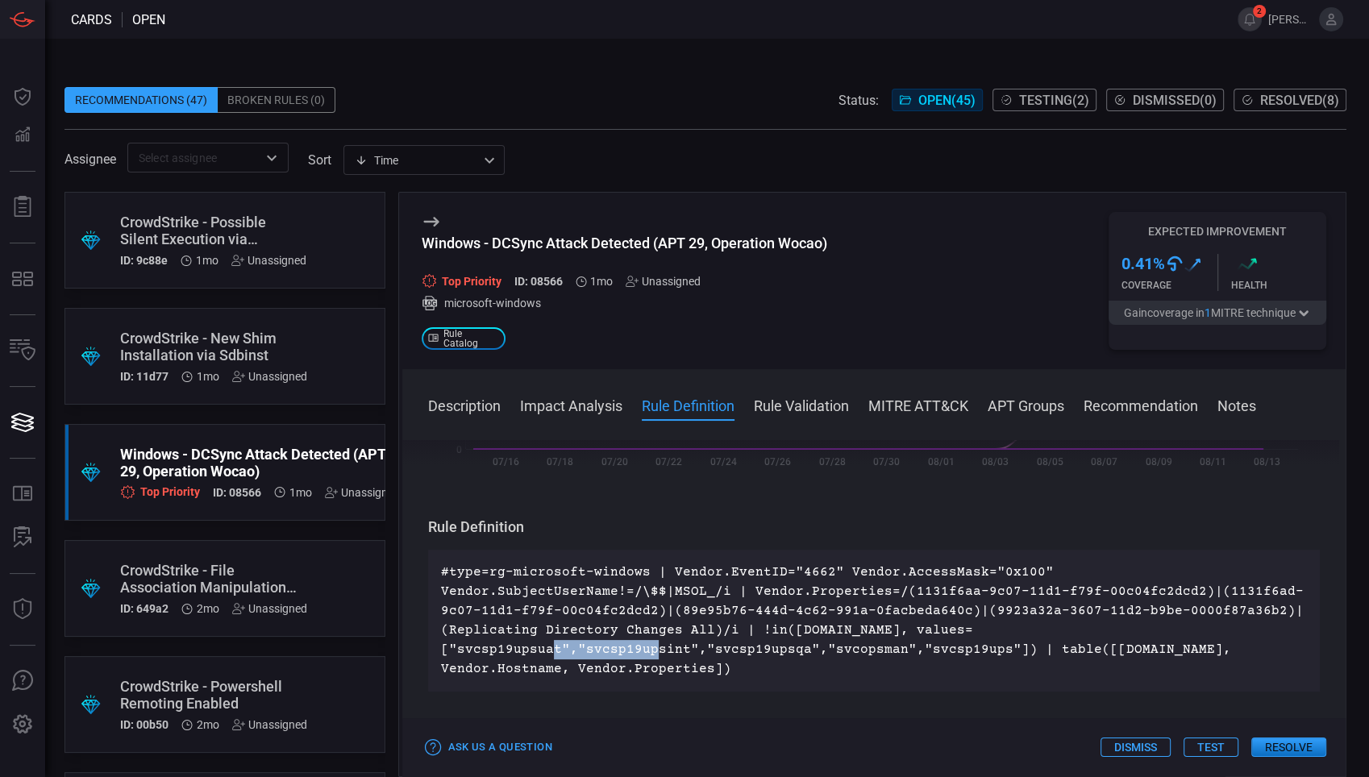
drag, startPoint x: 576, startPoint y: 649, endPoint x: 678, endPoint y: 642, distance: 102.7
click at [678, 642] on p "#type=rg-microsoft-windows | Vendor.EventID="4662" Vendor.AccessMask="0x100" Ve…" at bounding box center [874, 621] width 867 height 116
drag, startPoint x: 678, startPoint y: 642, endPoint x: 835, endPoint y: 642, distance: 156.4
click at [835, 642] on p "#type=rg-microsoft-windows | Vendor.EventID="4662" Vendor.AccessMask="0x100" Ve…" at bounding box center [874, 621] width 867 height 116
drag, startPoint x: 835, startPoint y: 642, endPoint x: 761, endPoint y: 677, distance: 81.5
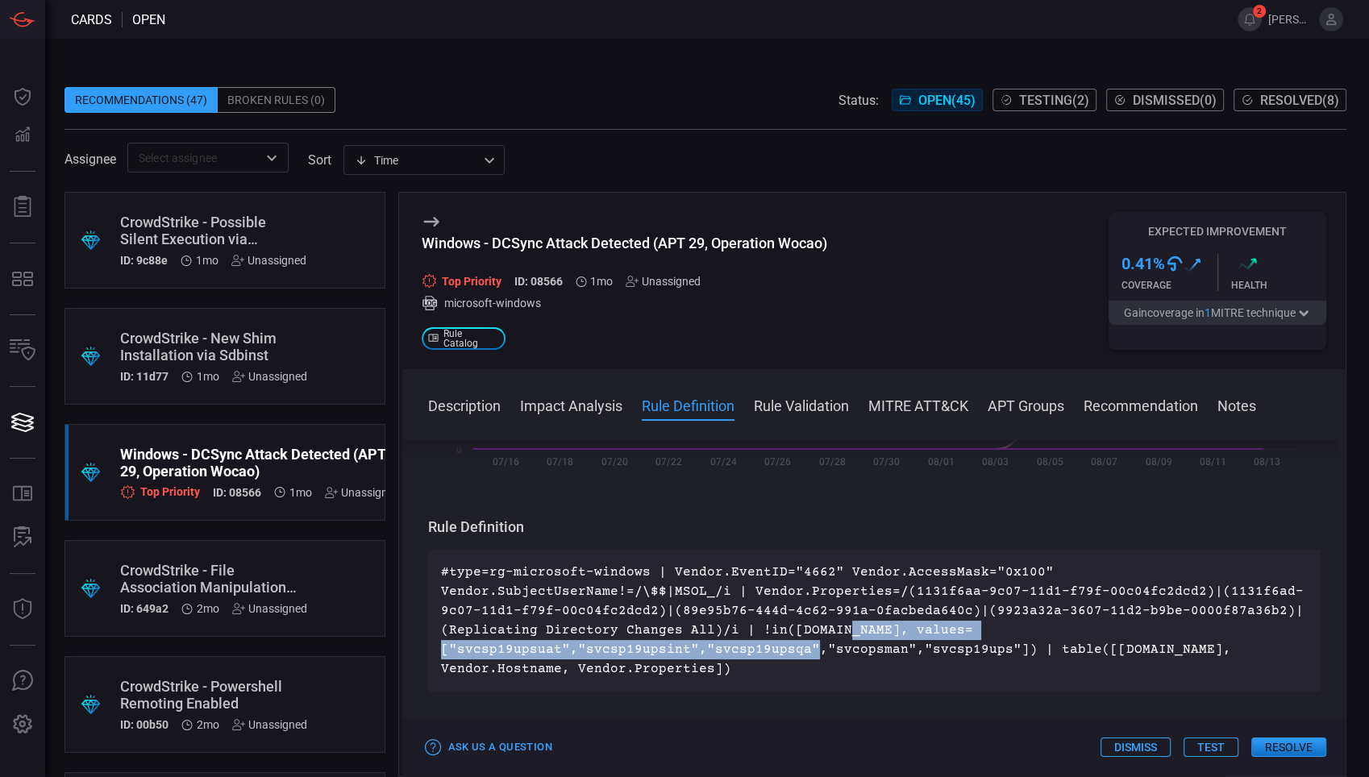
click at [764, 679] on div "#type=rg-microsoft-windows | Vendor.EventID="4662" Vendor.AccessMask="0x100" Ve…" at bounding box center [874, 621] width 893 height 142
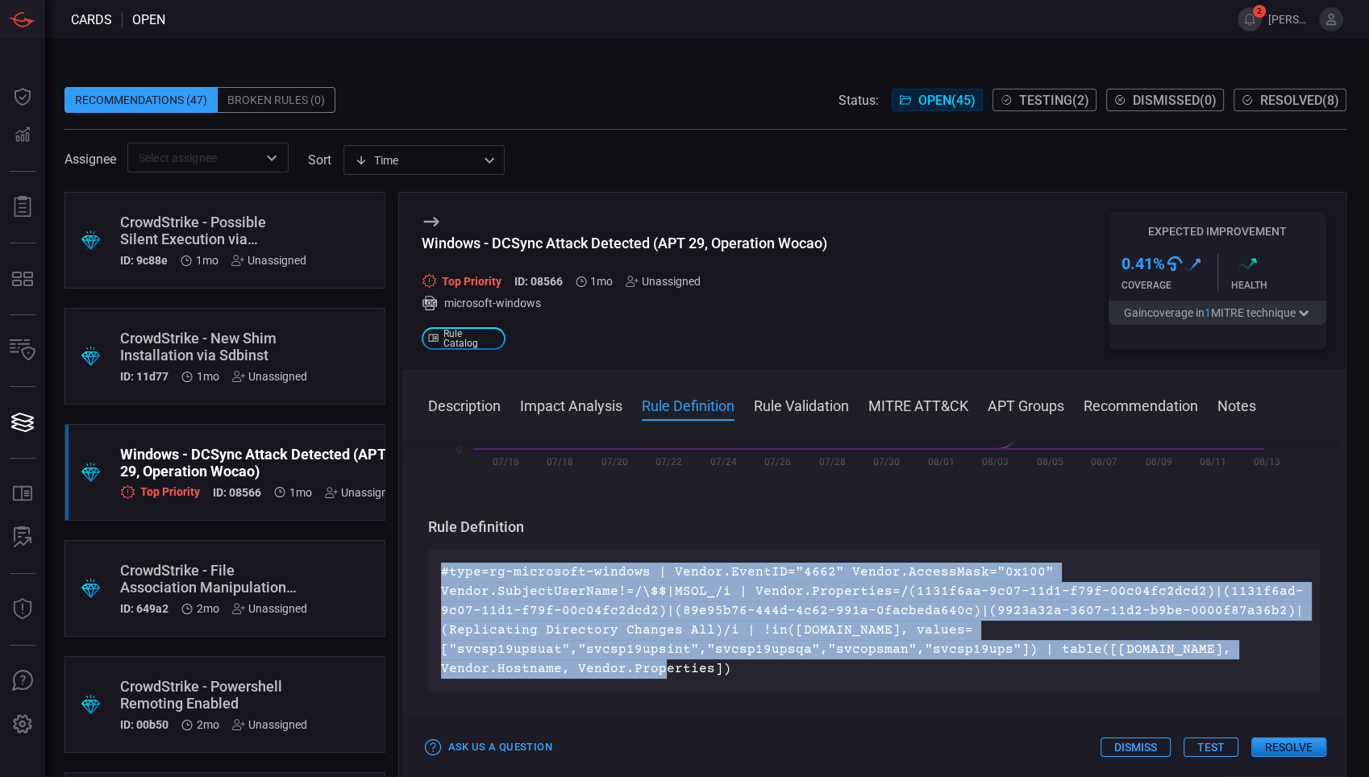
drag, startPoint x: 735, startPoint y: 666, endPoint x: 440, endPoint y: 577, distance: 308.2
click at [441, 577] on p "#type=rg-microsoft-windows | Vendor.EventID="4662" Vendor.AccessMask="0x100" Ve…" at bounding box center [874, 621] width 867 height 116
copy p "#type=rg-microsoft-windows | Vendor.EventID="4662" Vendor.AccessMask="0x100" Ve…"
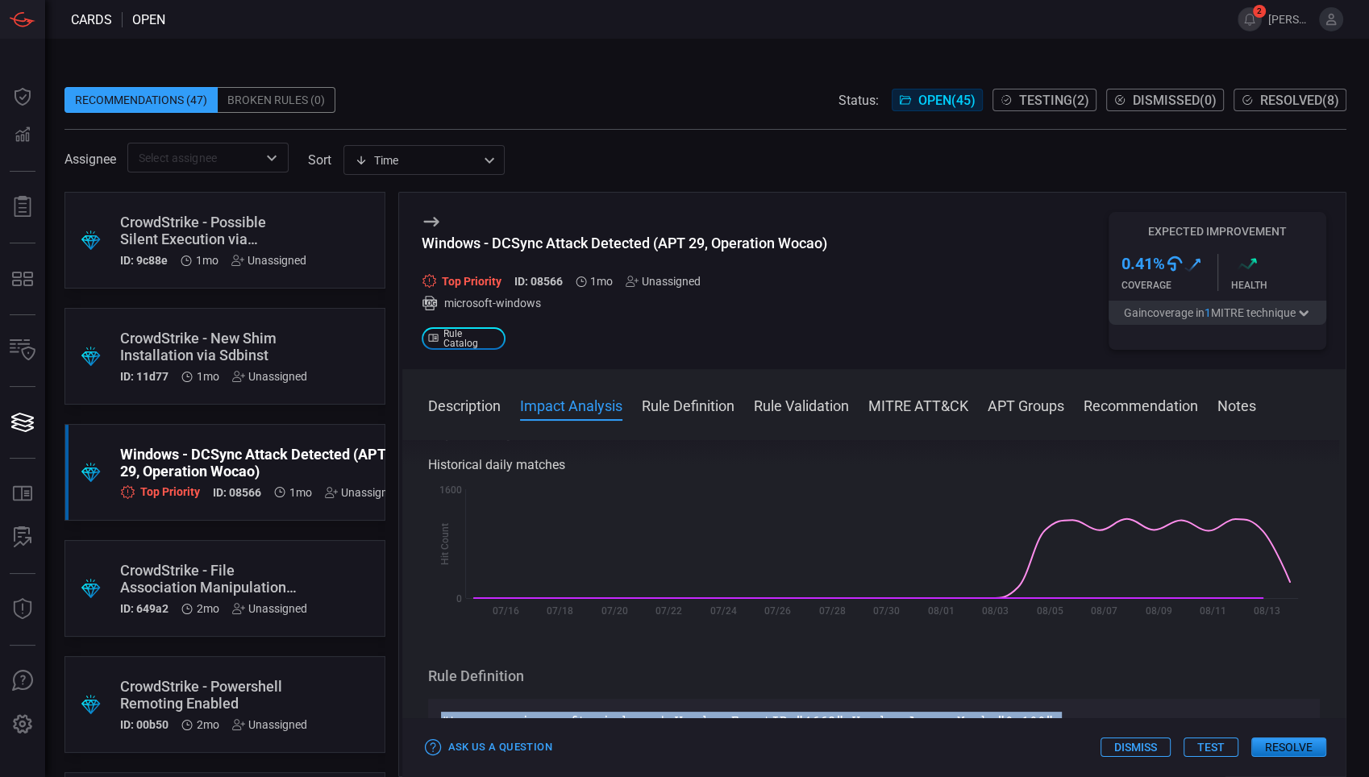
scroll to position [0, 0]
